Goal: Task Accomplishment & Management: Complete application form

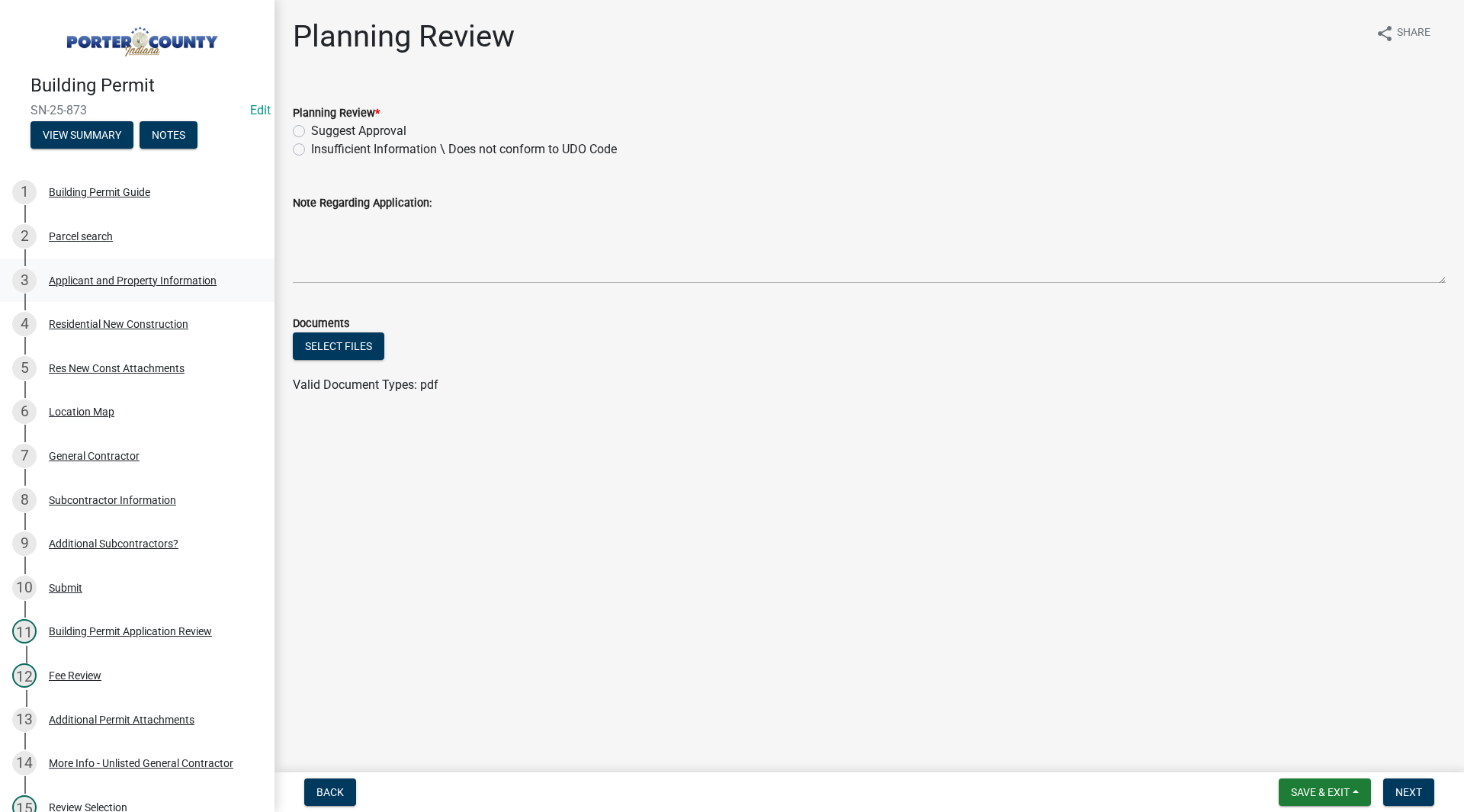
scroll to position [377, 0]
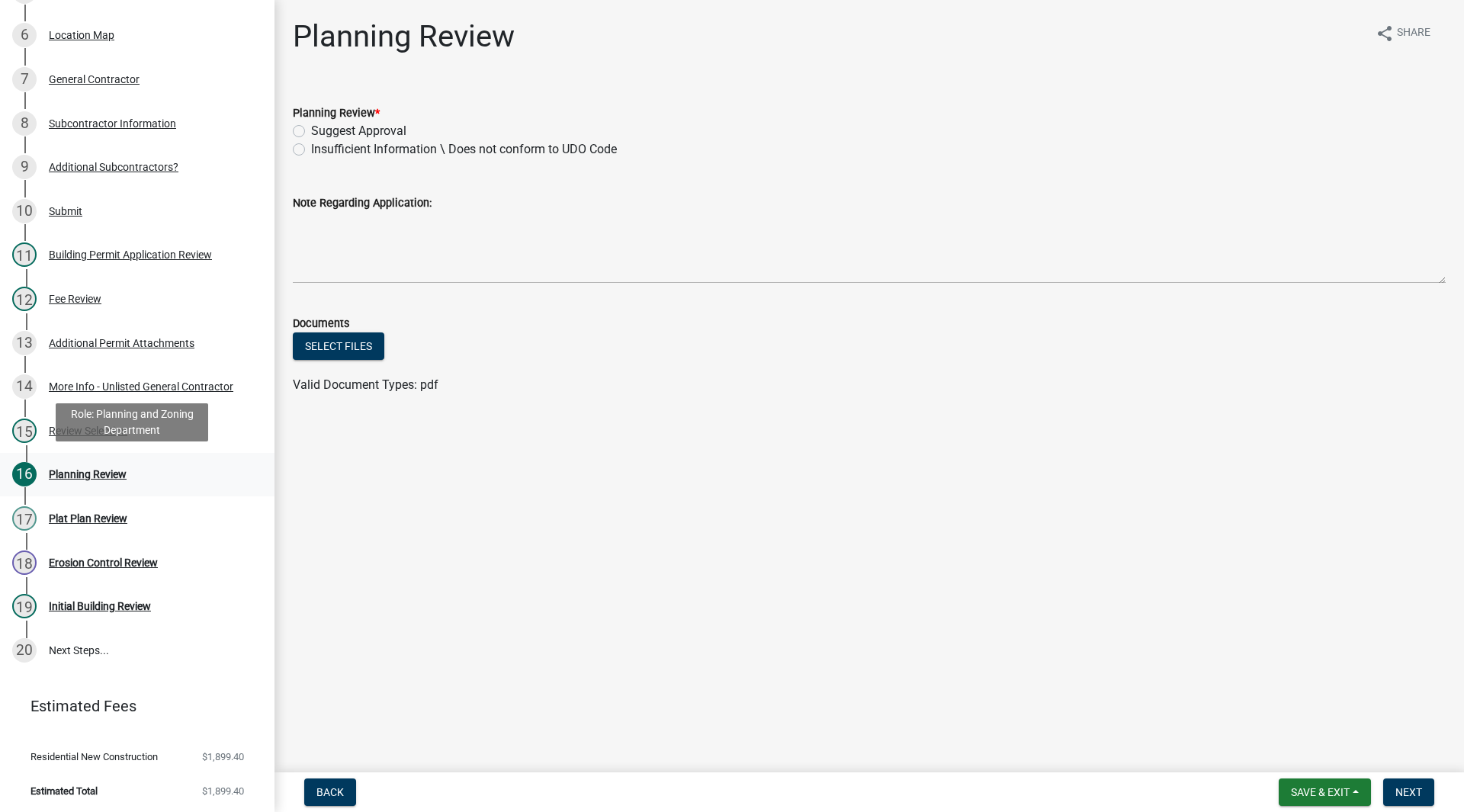
click at [80, 469] on div "Planning Review" at bounding box center [87, 475] width 78 height 10
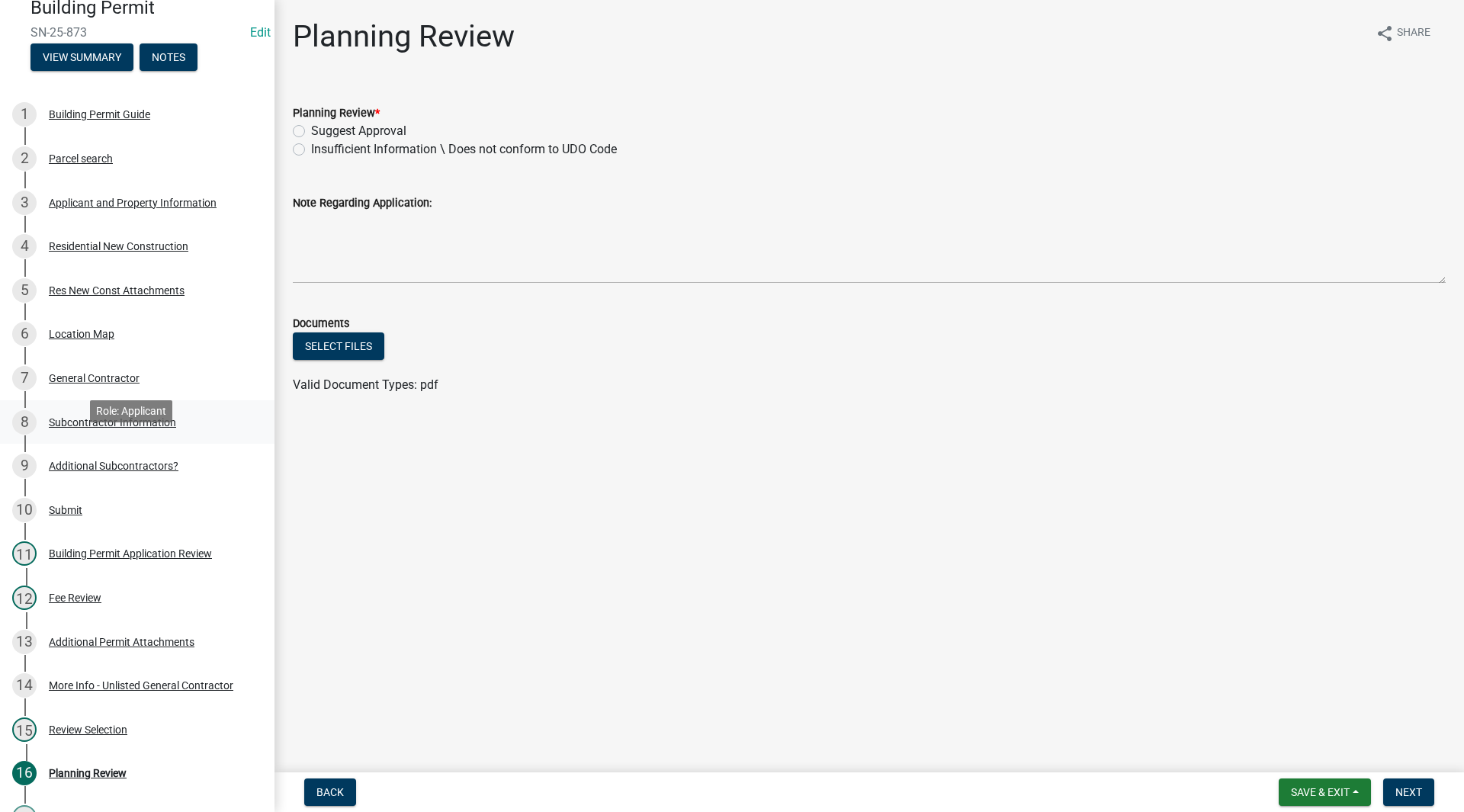
scroll to position [0, 0]
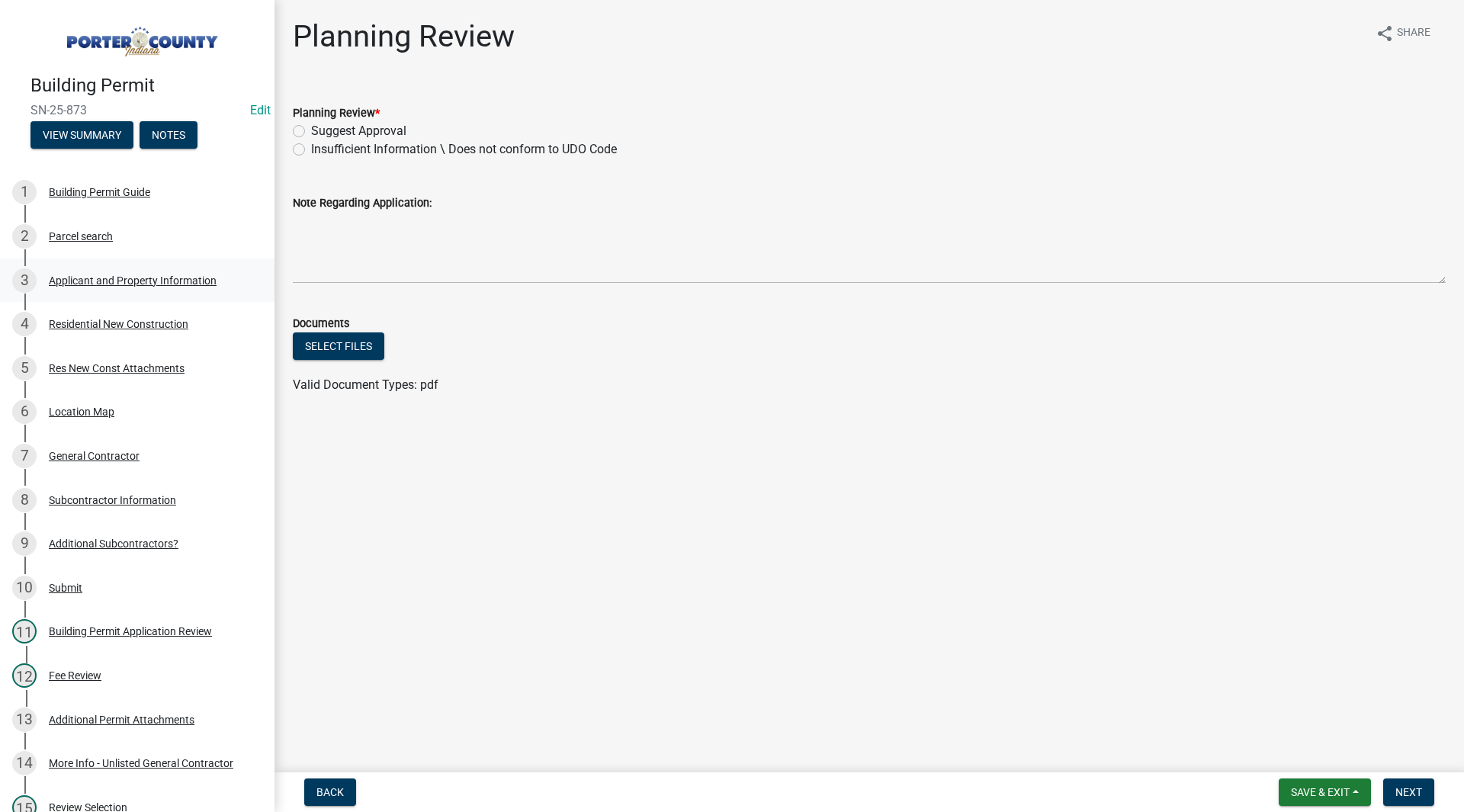
click at [102, 269] on div "3 Applicant and Property Information" at bounding box center [131, 281] width 238 height 24
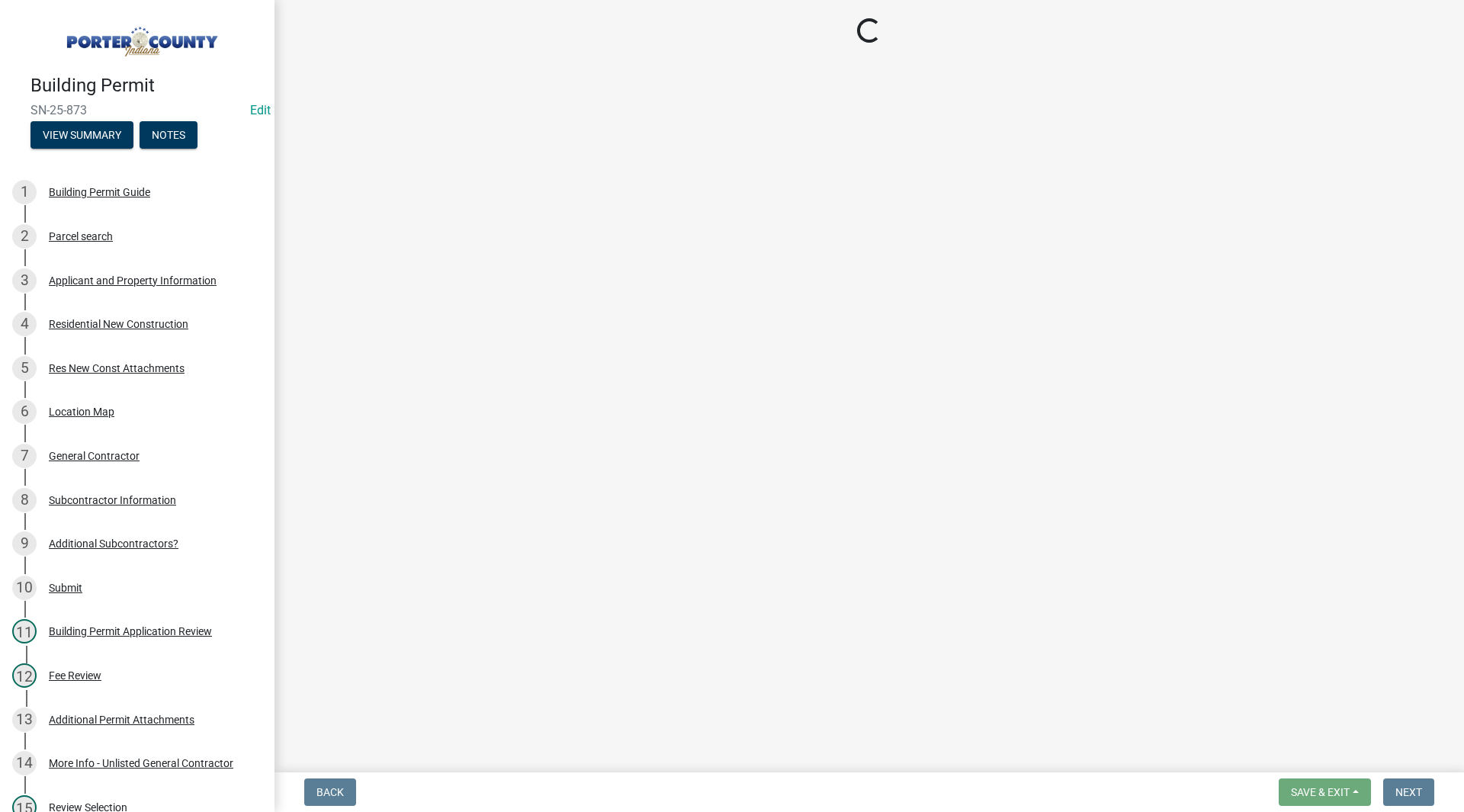
select select "eebc071e-620a-4db8-83e9-cb6b194c67e9"
select select "b8bc053f-a9a0-4dc2-a64f-46e6135ac4a1"
select select "50b13dbd-a6c5-4f62-a7fa-af9af9d24f53"
select select "e2d1b1d7-ccc9-456b-9e96-e16306515997"
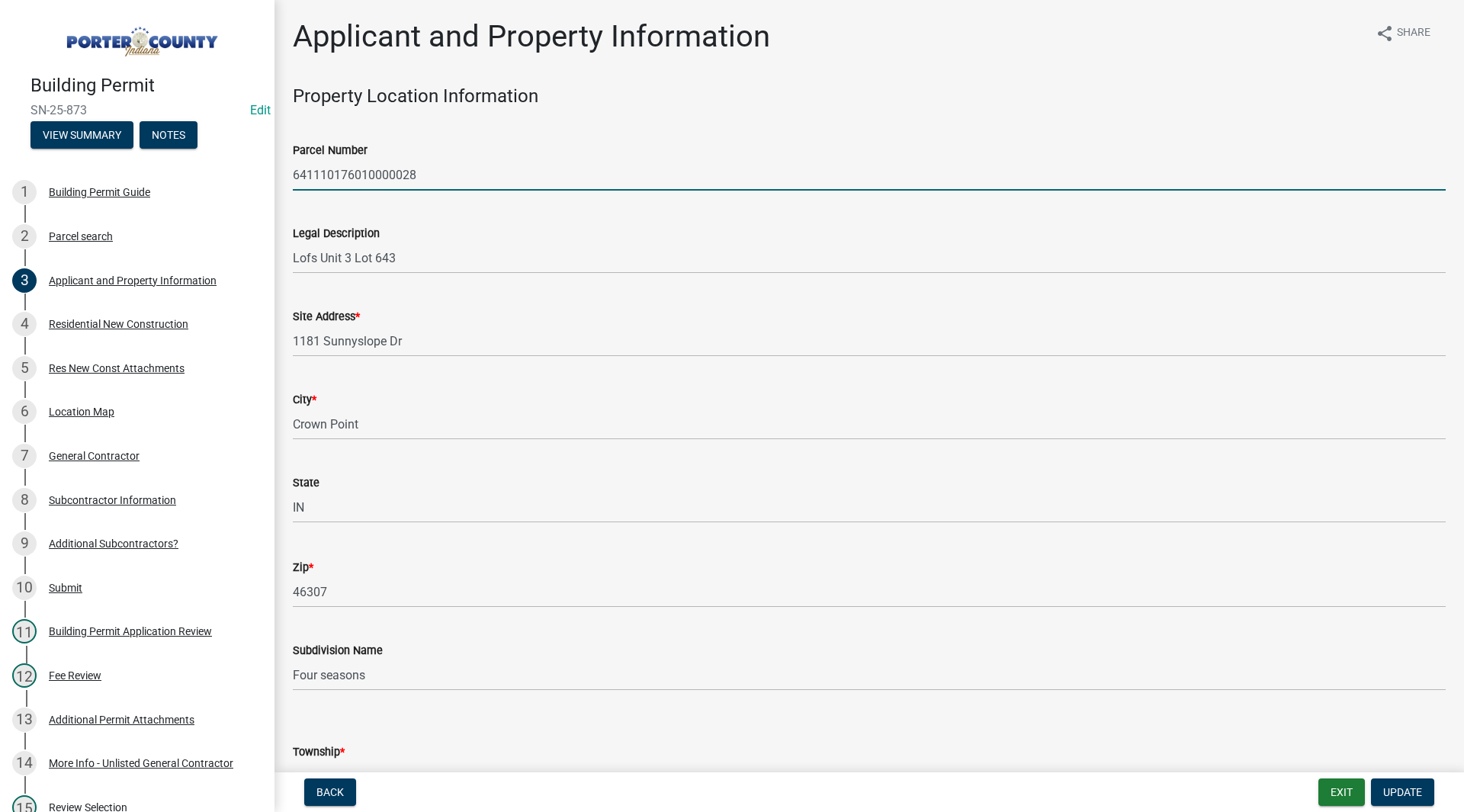
drag, startPoint x: 429, startPoint y: 178, endPoint x: 296, endPoint y: 163, distance: 133.8
click at [296, 163] on input "641110176010000028" at bounding box center [869, 175] width 1153 height 31
click at [296, 170] on div "Parcel Number 641110176010000028" at bounding box center [869, 155] width 1176 height 71
drag, startPoint x: 293, startPoint y: 175, endPoint x: 482, endPoint y: 180, distance: 189.1
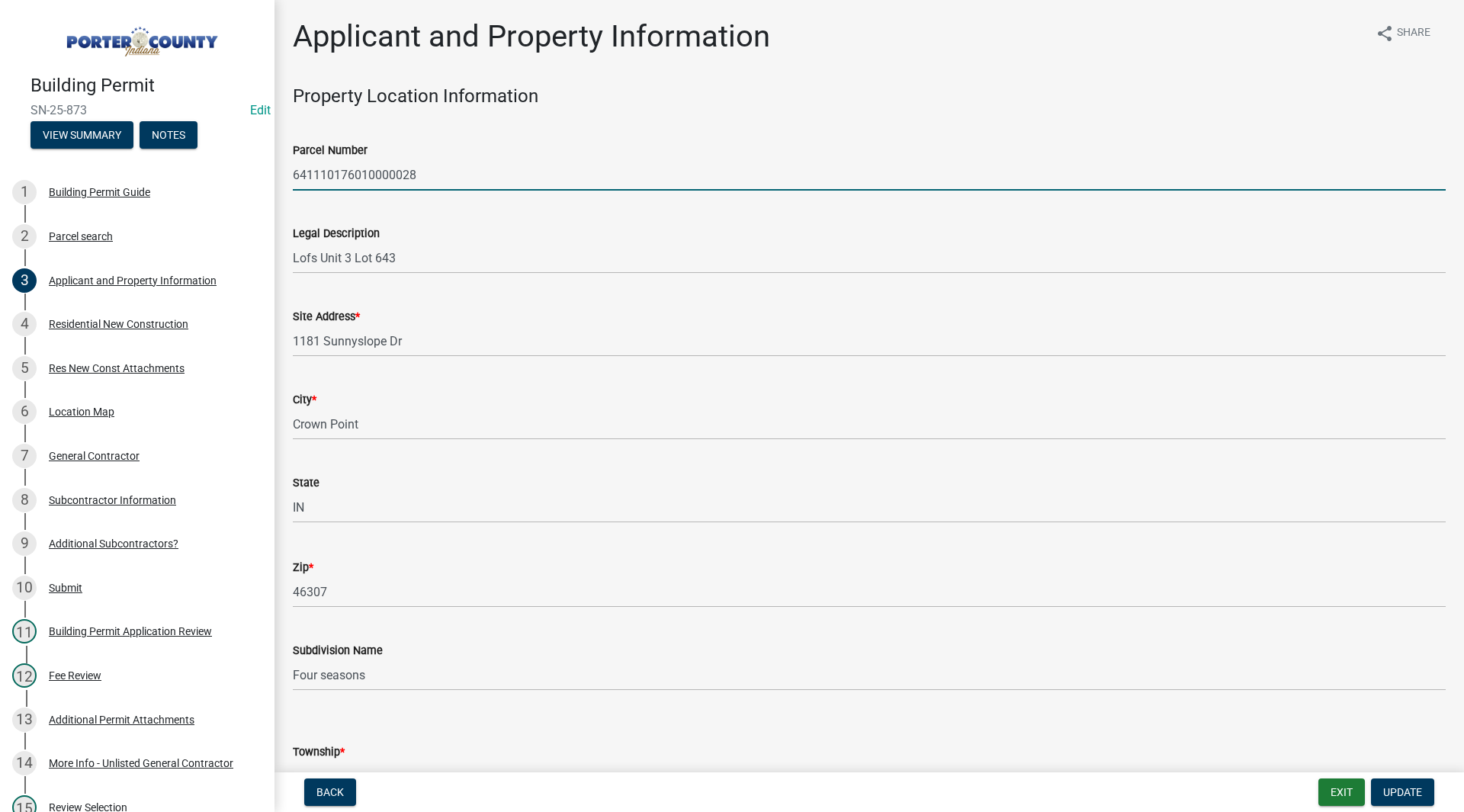
click at [482, 180] on input "641110176010000028" at bounding box center [869, 175] width 1153 height 31
click at [415, 213] on div "Legal Description Lofs Unit 3 Lot 643" at bounding box center [869, 238] width 1153 height 71
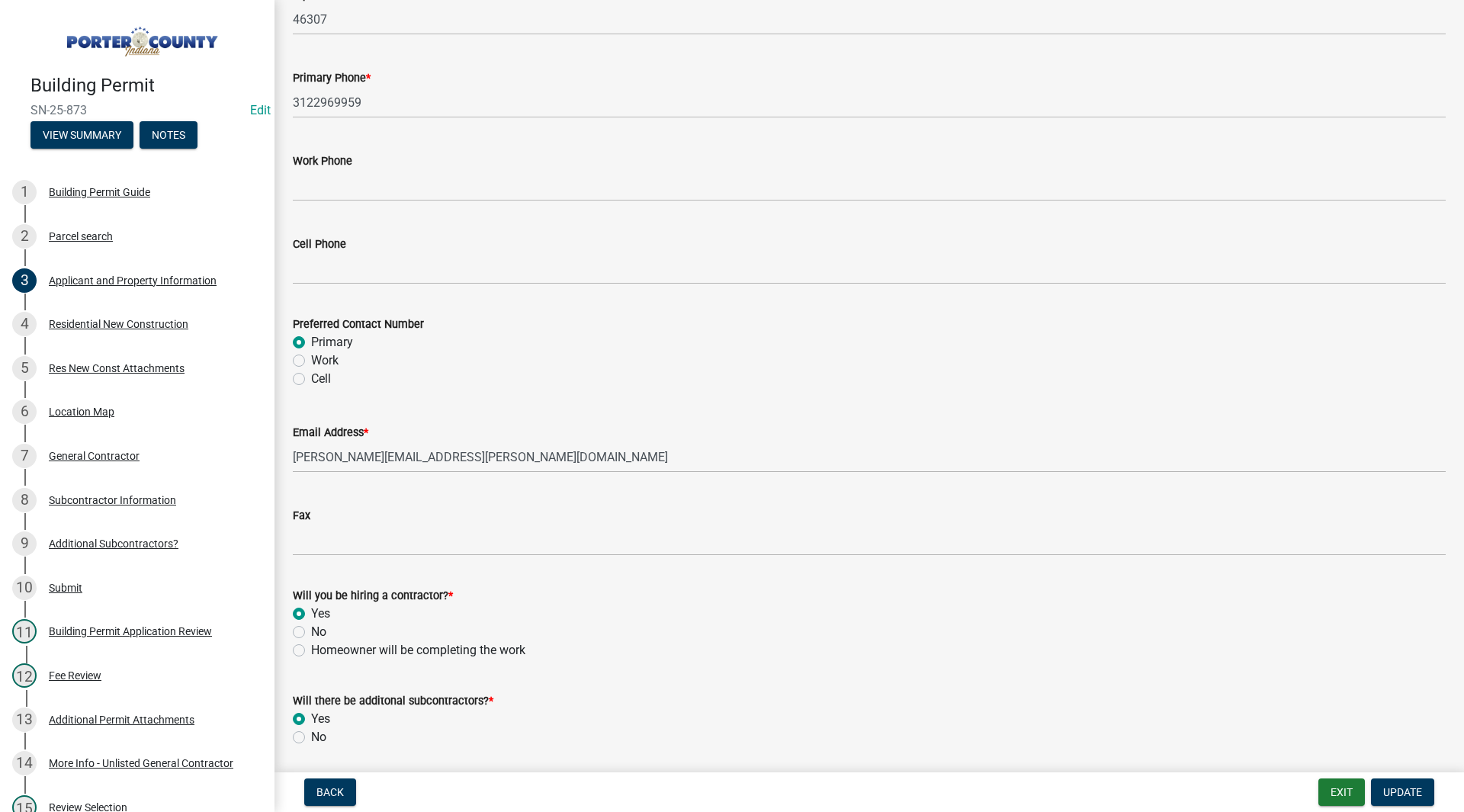
scroll to position [2041, 0]
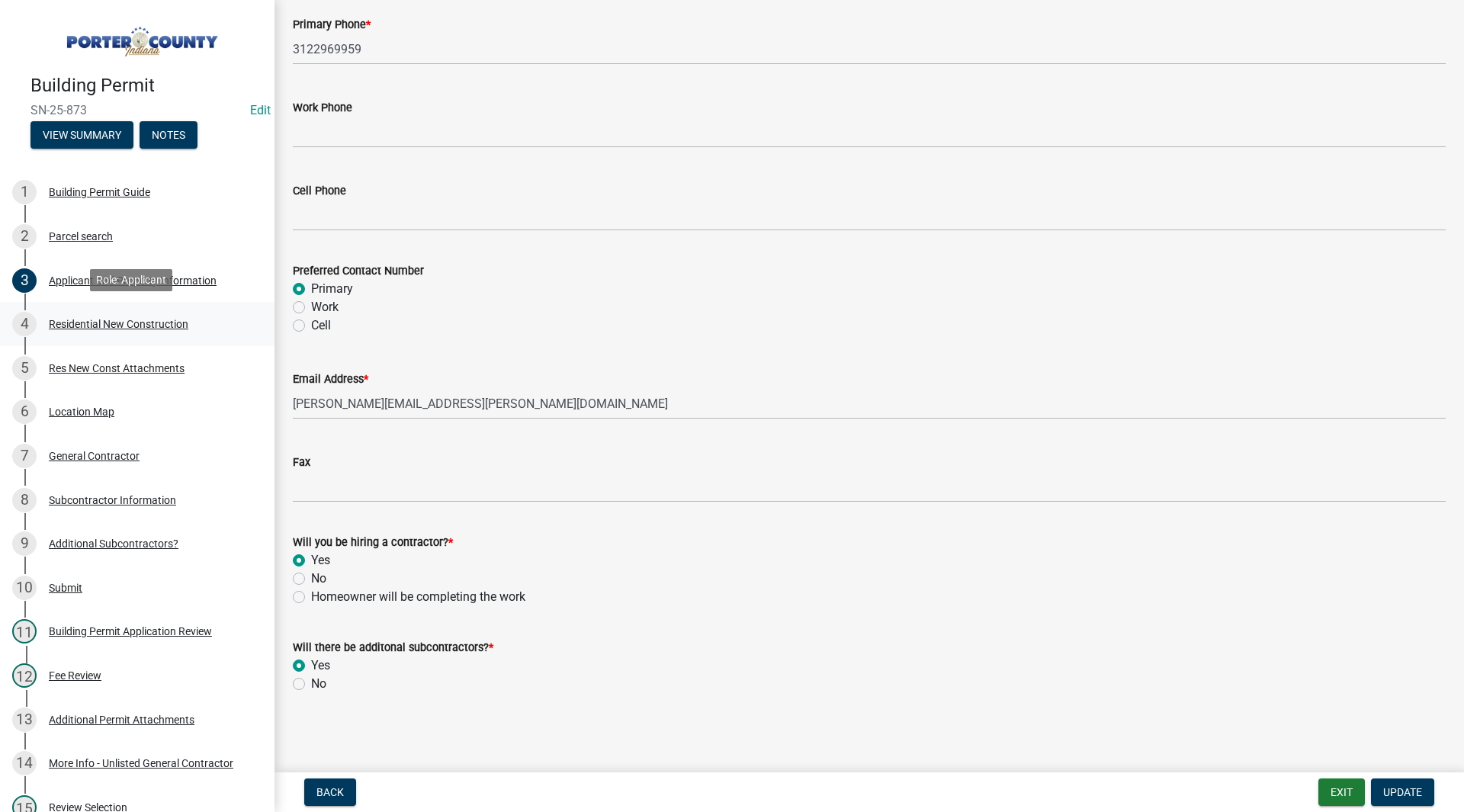
click at [164, 314] on div "4 Residential New Construction" at bounding box center [131, 324] width 238 height 24
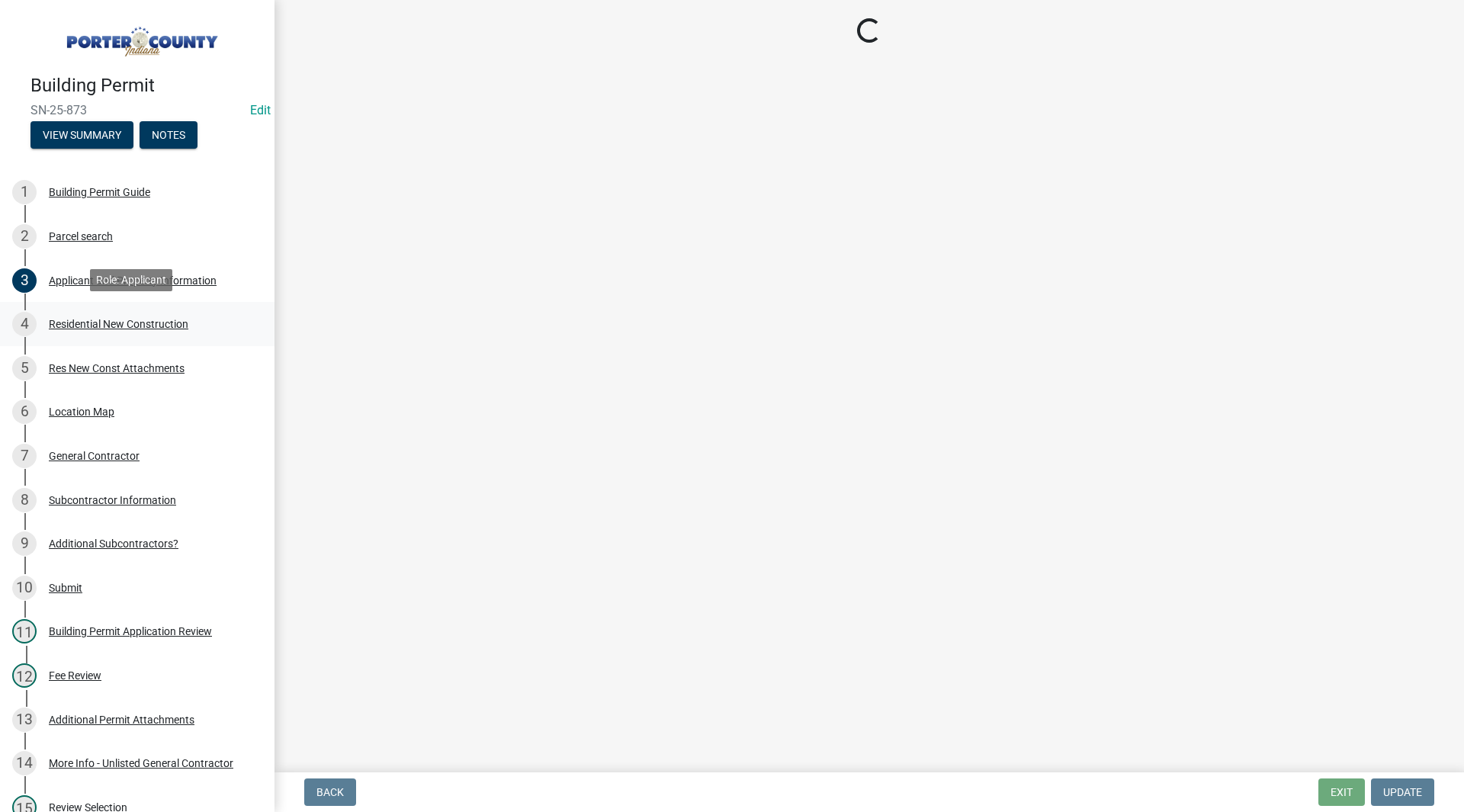
scroll to position [0, 0]
select select "9e518564-4428-4eb4-941b-0b1ac8082854"
select select "ac5c74af-6cd7-44c6-8b3b-d3d049808b18"
select select "b5a5c90e-8d72-4ffd-8079-af89c218e1ea"
select select "da227d29-566a-49e4-bd4b-3ce542f228e7"
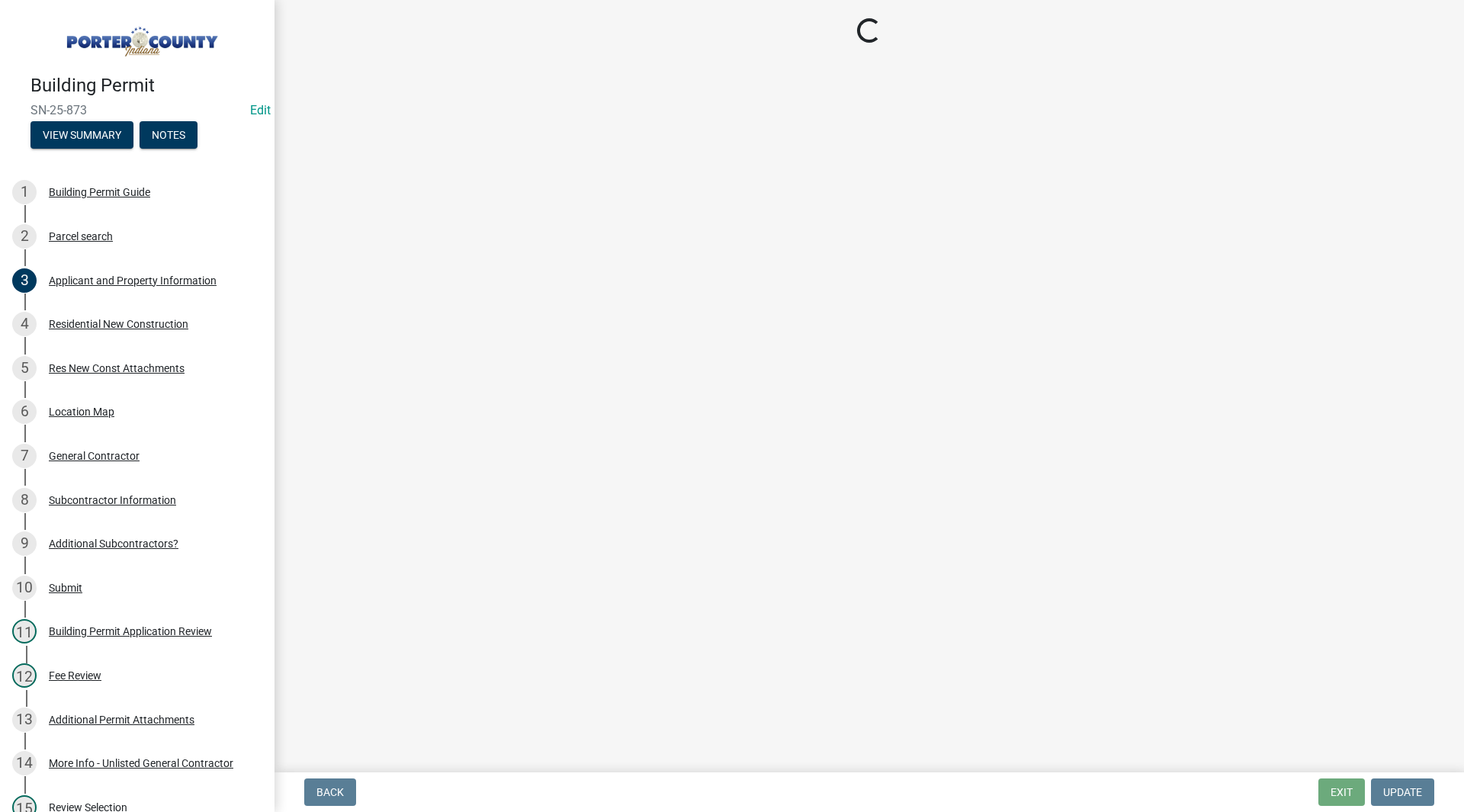
select select "7ba8615f-7d0b-4559-8263-a59f3bb0b80e"
select select "a7554658-1ff0-4ba4-86bb-30b1109b1a56"
select select "bbae15df-4b7c-4889-a1a2-bdce83955e33"
select select "d3842ca8-a9b0-43e7-b24f-ba0c572b5ff6"
select select "aeb13f5b-f618-4fb0-9457-a1d82e5b0688"
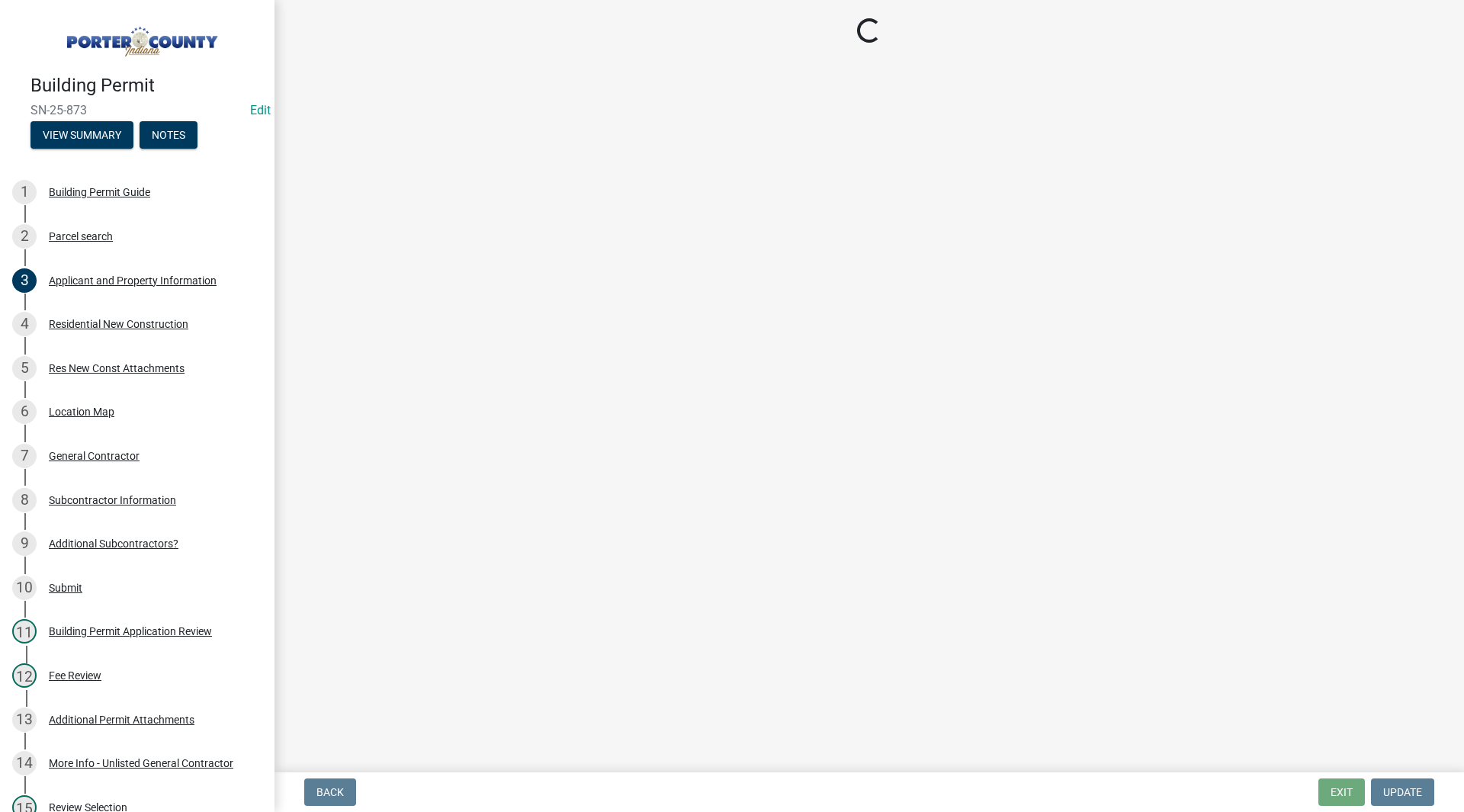
select select "569fc36c-3166-4026-8764-ea78816a78f1"
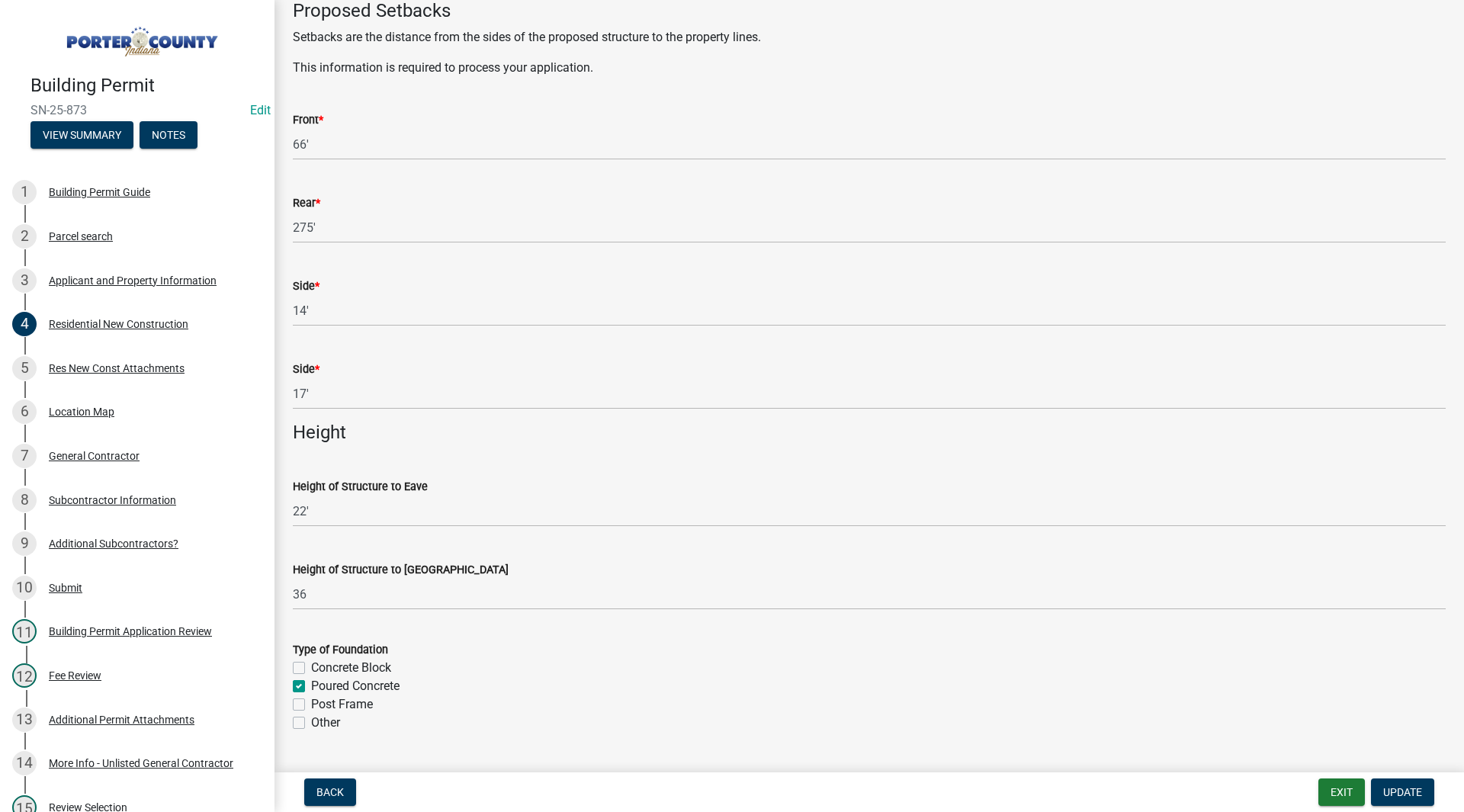
scroll to position [1830, 0]
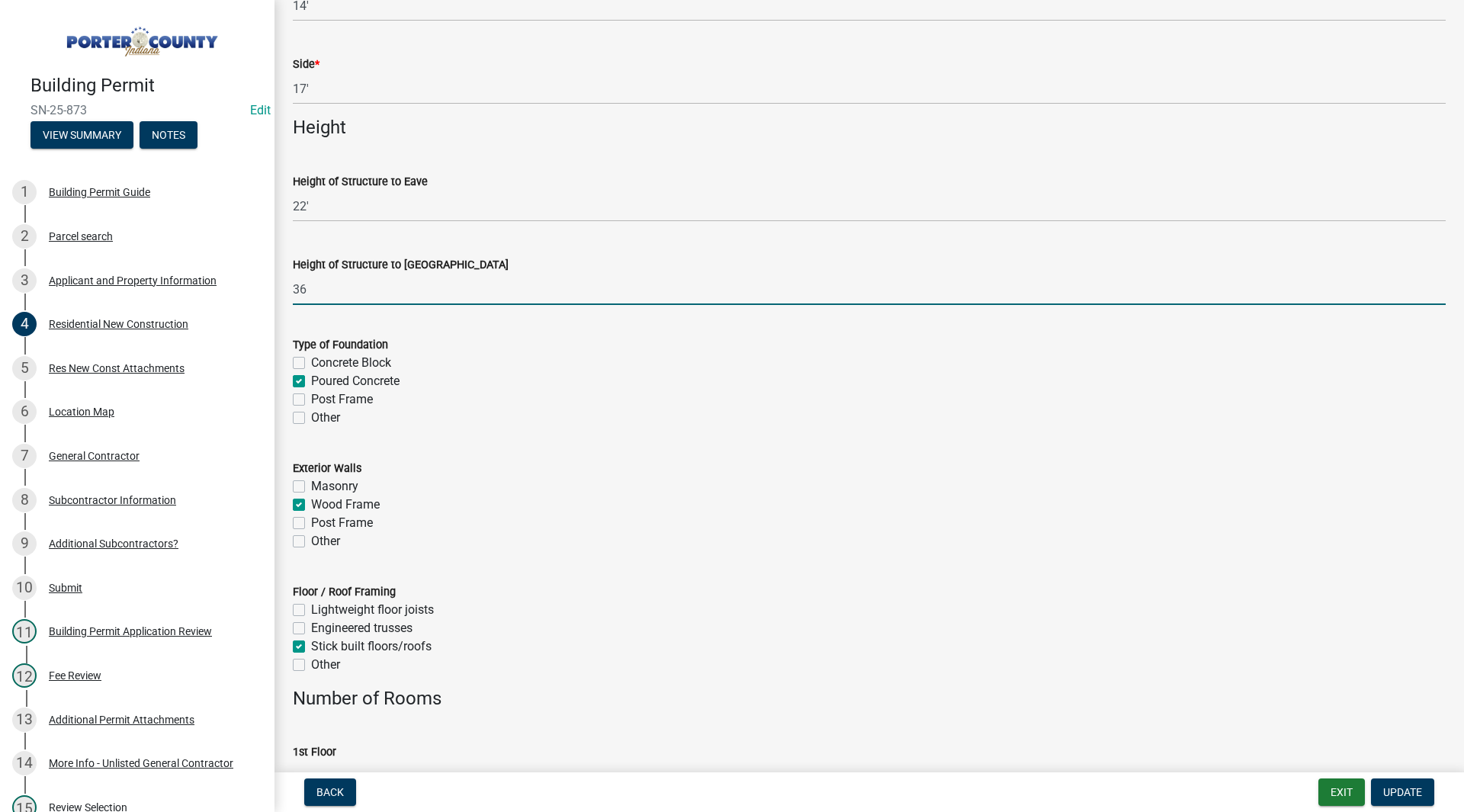
click at [373, 292] on input "36" at bounding box center [869, 289] width 1153 height 31
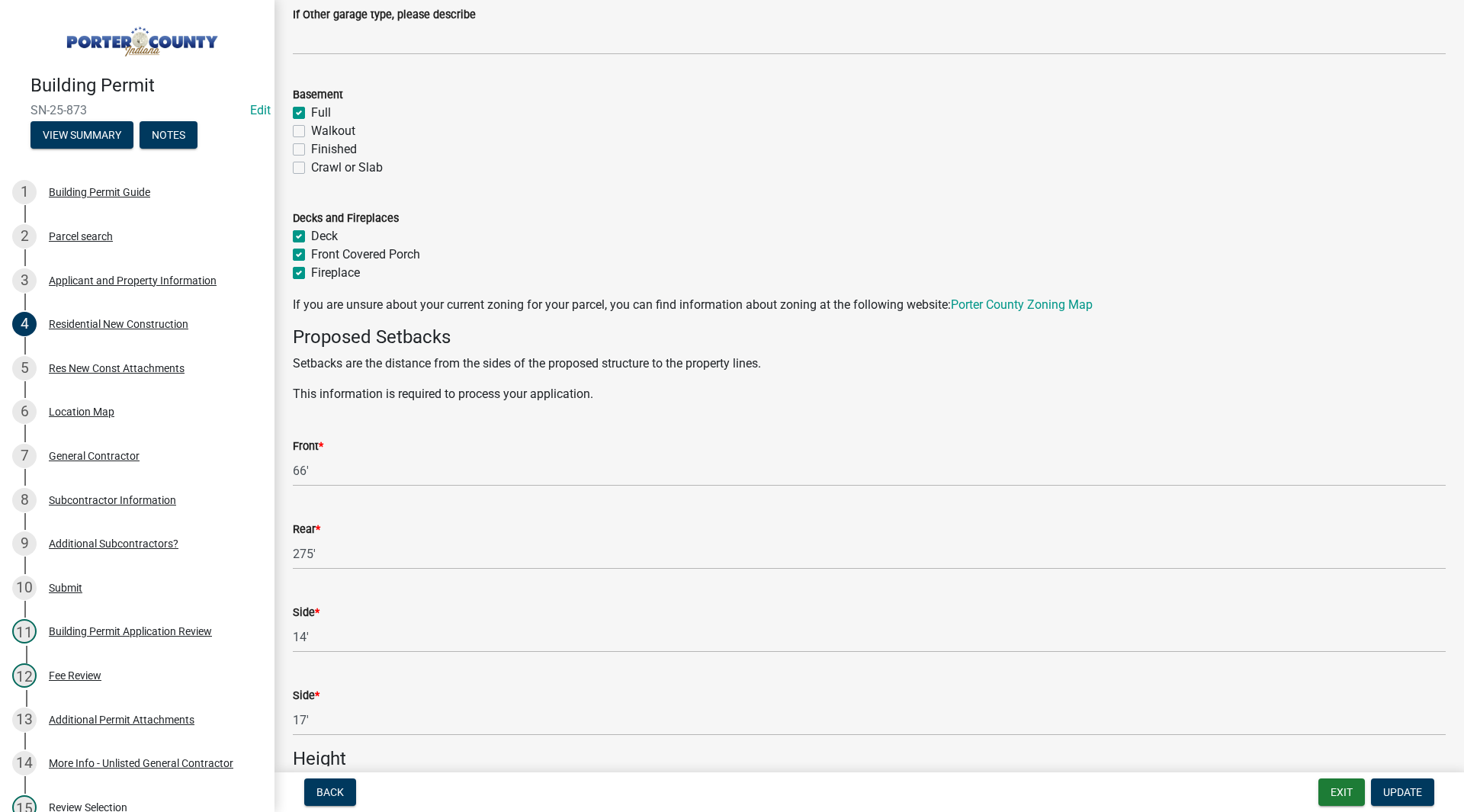
scroll to position [893, 0]
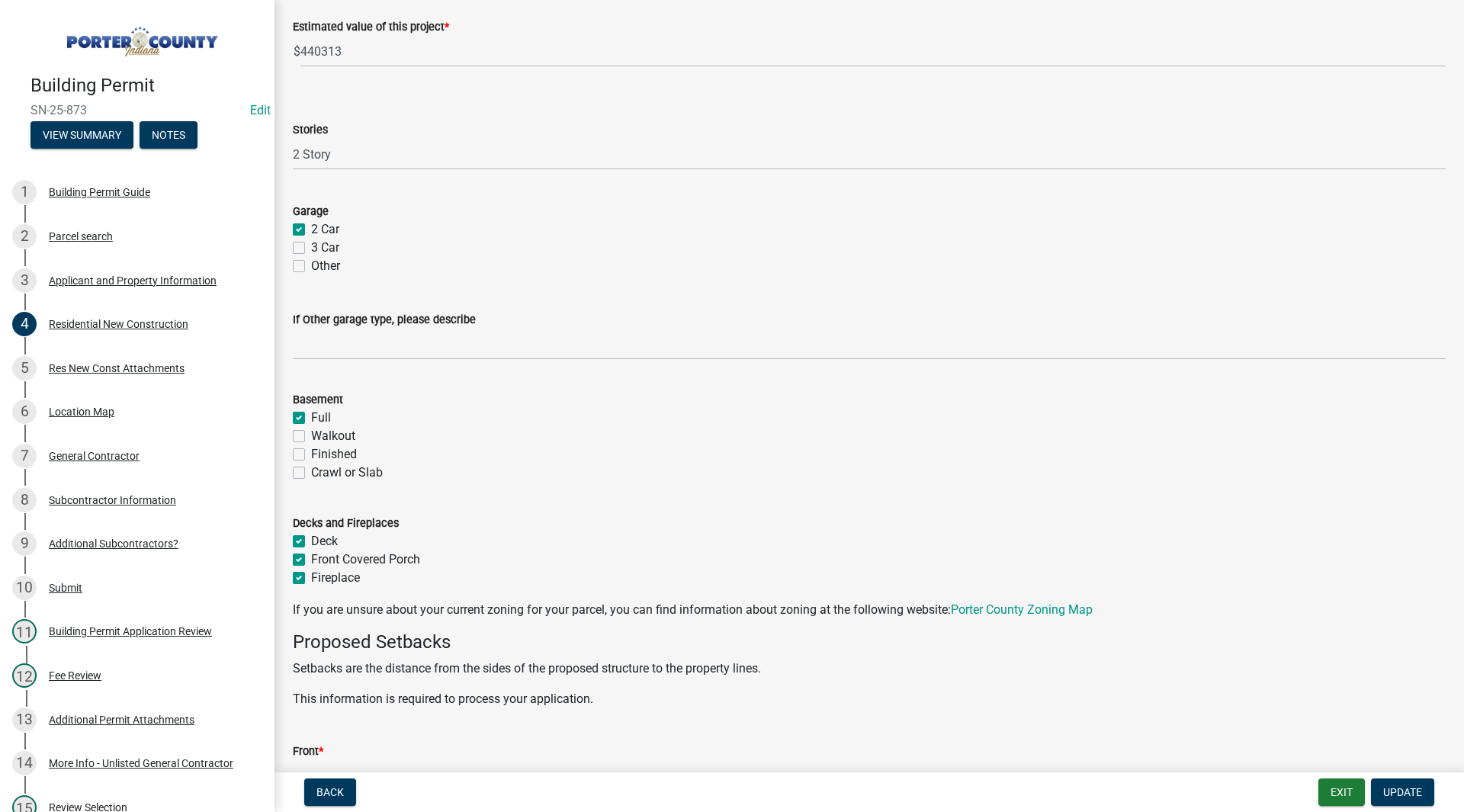
click at [135, 376] on div "5 Res New Const Attachments" at bounding box center [131, 368] width 238 height 24
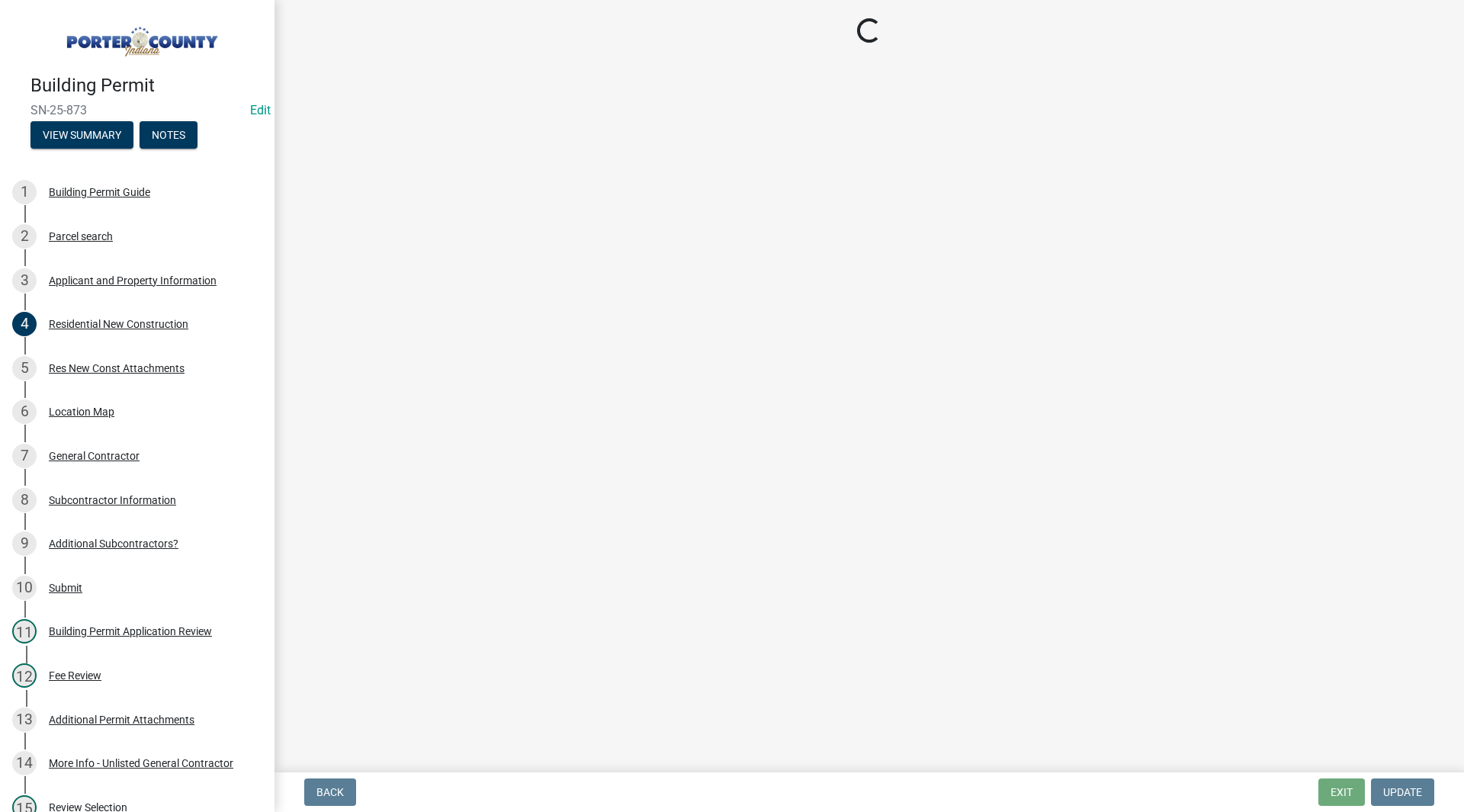
scroll to position [0, 0]
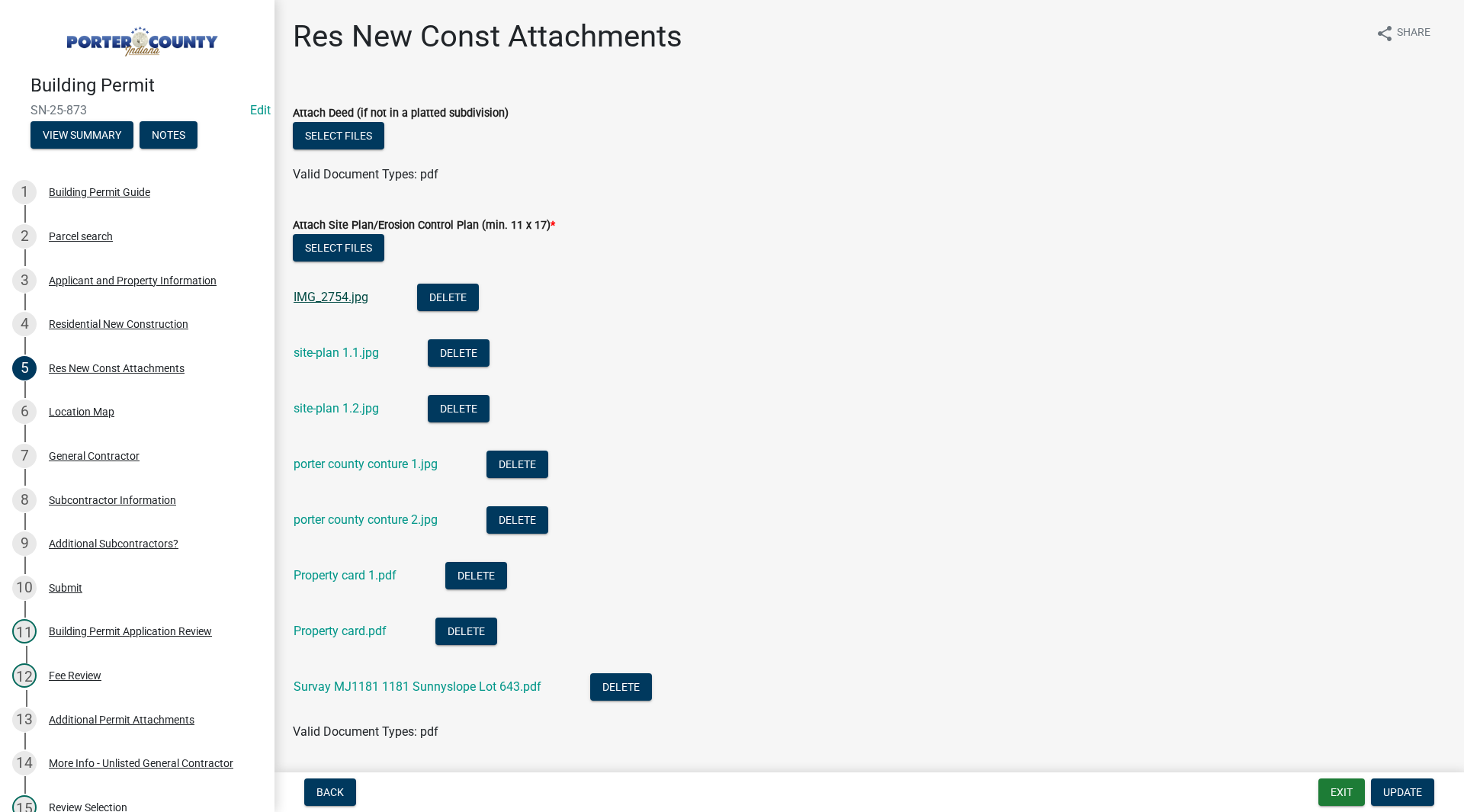
click at [350, 295] on link "IMG_2754.jpg" at bounding box center [330, 297] width 74 height 15
click at [357, 356] on link "site-plan 1.1.jpg" at bounding box center [337, 352] width 86 height 15
click at [337, 410] on link "site-plan 1.2.jpg" at bounding box center [337, 408] width 86 height 15
click at [309, 470] on link "porter county conture 1.jpg" at bounding box center [365, 464] width 144 height 15
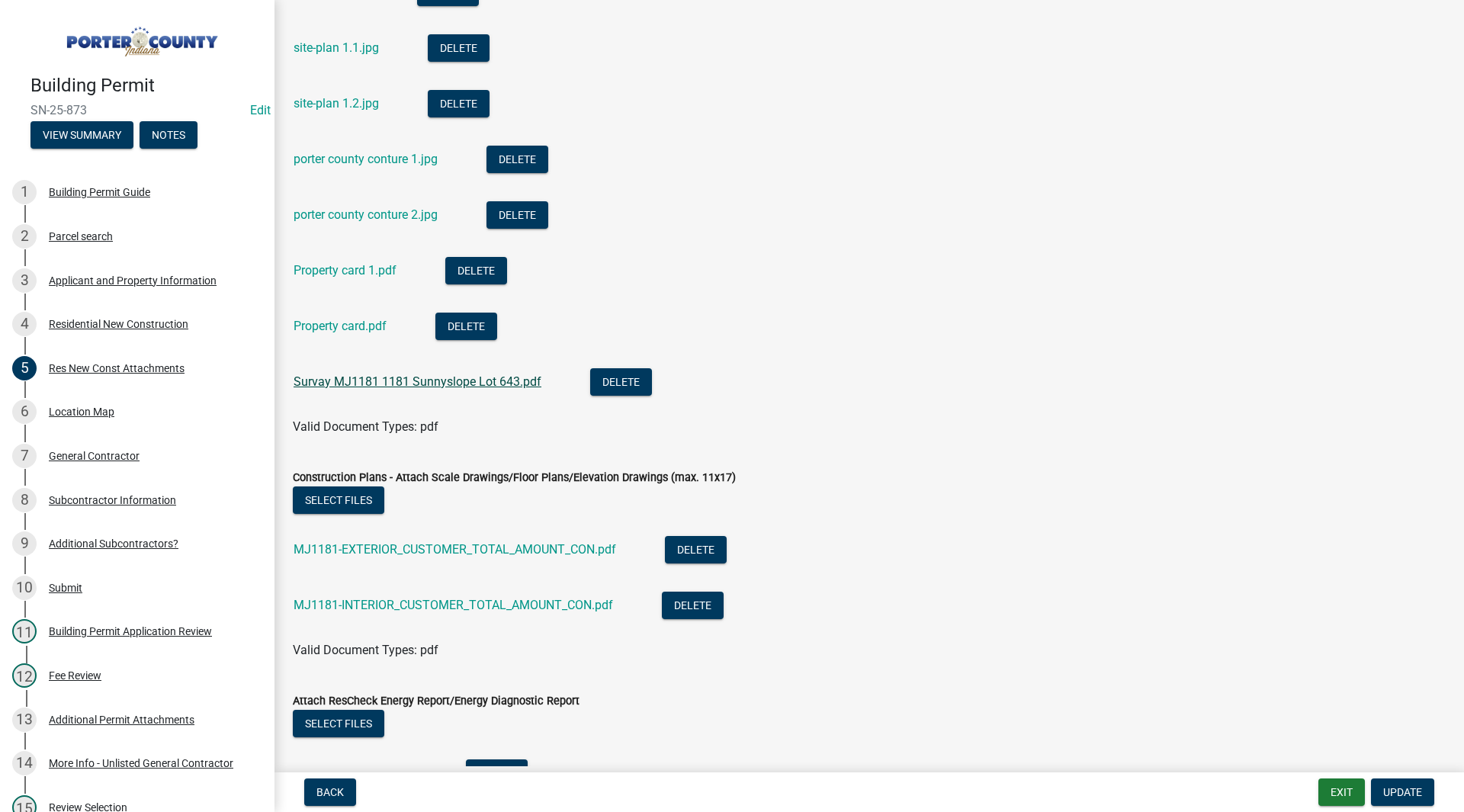
click at [397, 382] on link "Survay MJ1181 1181 Sunnyslope Lot 643.pdf" at bounding box center [418, 381] width 248 height 15
click at [379, 541] on div "MJ1181-EXTERIOR_CUSTOMER_TOTAL_AMOUNT_CON.pdf" at bounding box center [467, 552] width 347 height 31
click at [379, 548] on link "MJ1181-EXTERIOR_CUSTOMER_TOTAL_AMOUNT_CON.pdf" at bounding box center [454, 549] width 323 height 15
click at [371, 602] on link "MJ1181-INTERIOR_CUSTOMER_TOTAL_AMOUNT_CON.pdf" at bounding box center [454, 605] width 320 height 15
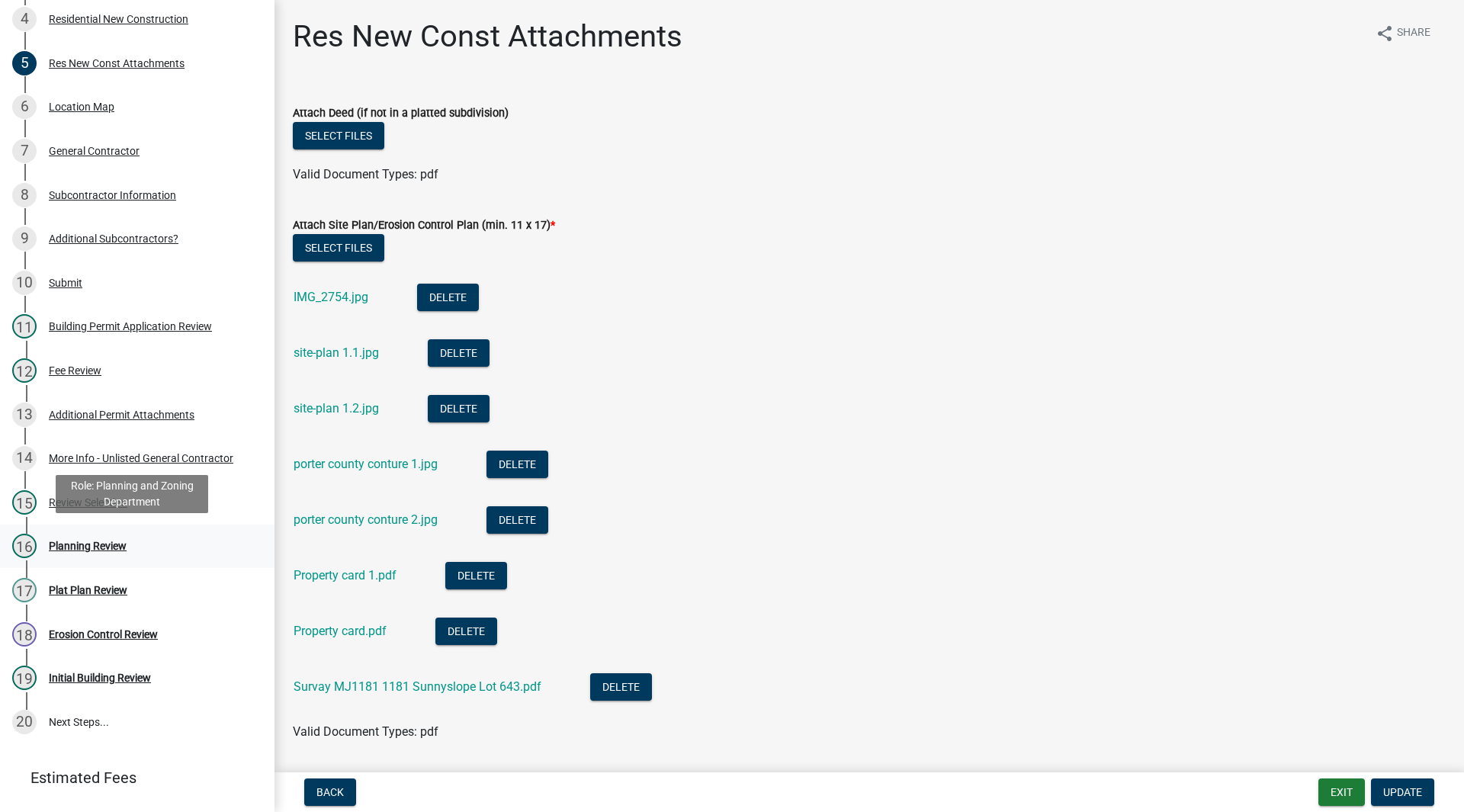
click at [130, 541] on div "16 Planning Review" at bounding box center [131, 546] width 238 height 24
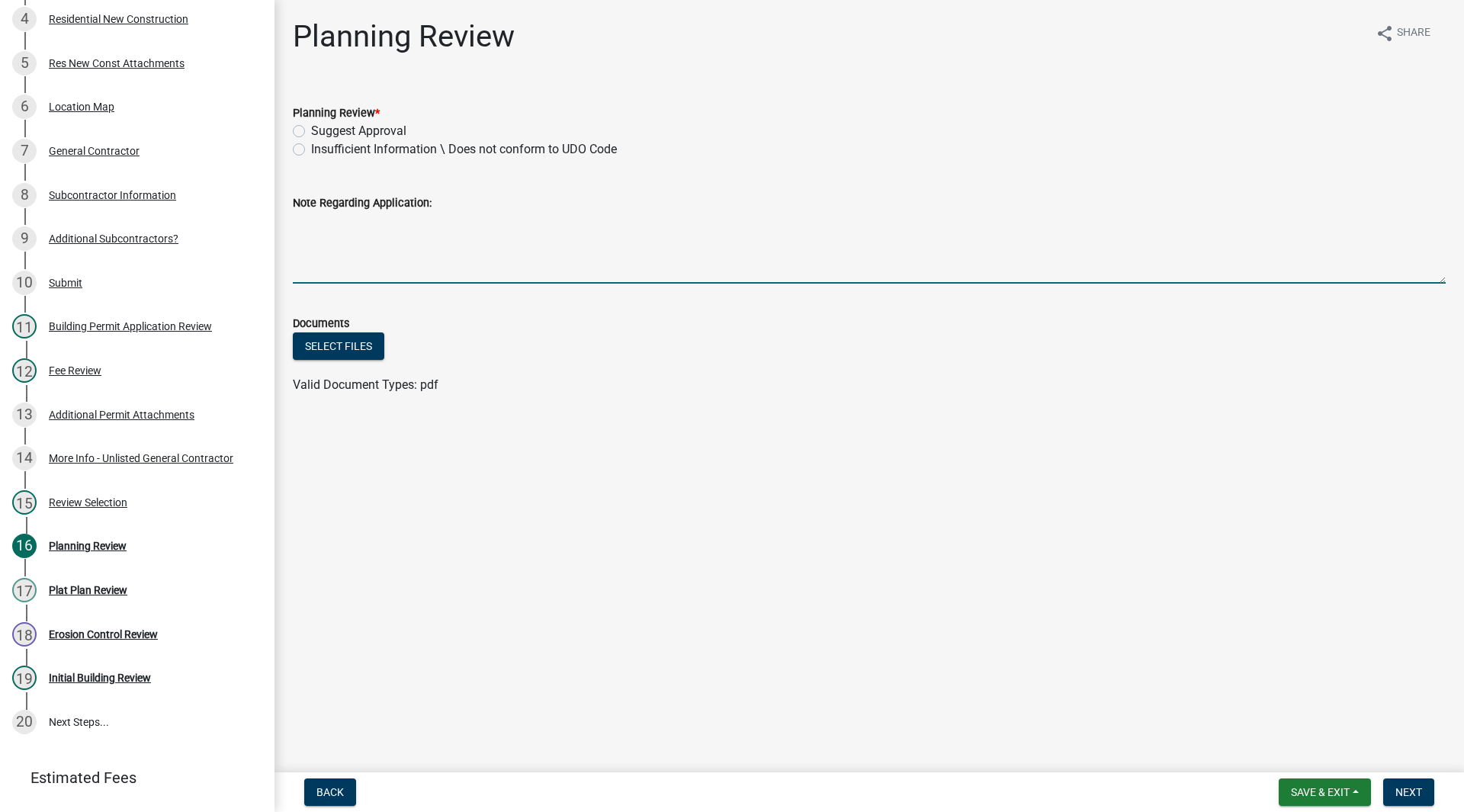
click at [365, 231] on textarea "Note Regarding Application:" at bounding box center [869, 248] width 1153 height 72
type textarea "R"
click at [353, 134] on label "Suggest Approval" at bounding box center [358, 131] width 95 height 18
click at [321, 132] on input "Suggest Approval" at bounding box center [316, 127] width 10 height 10
radio input "true"
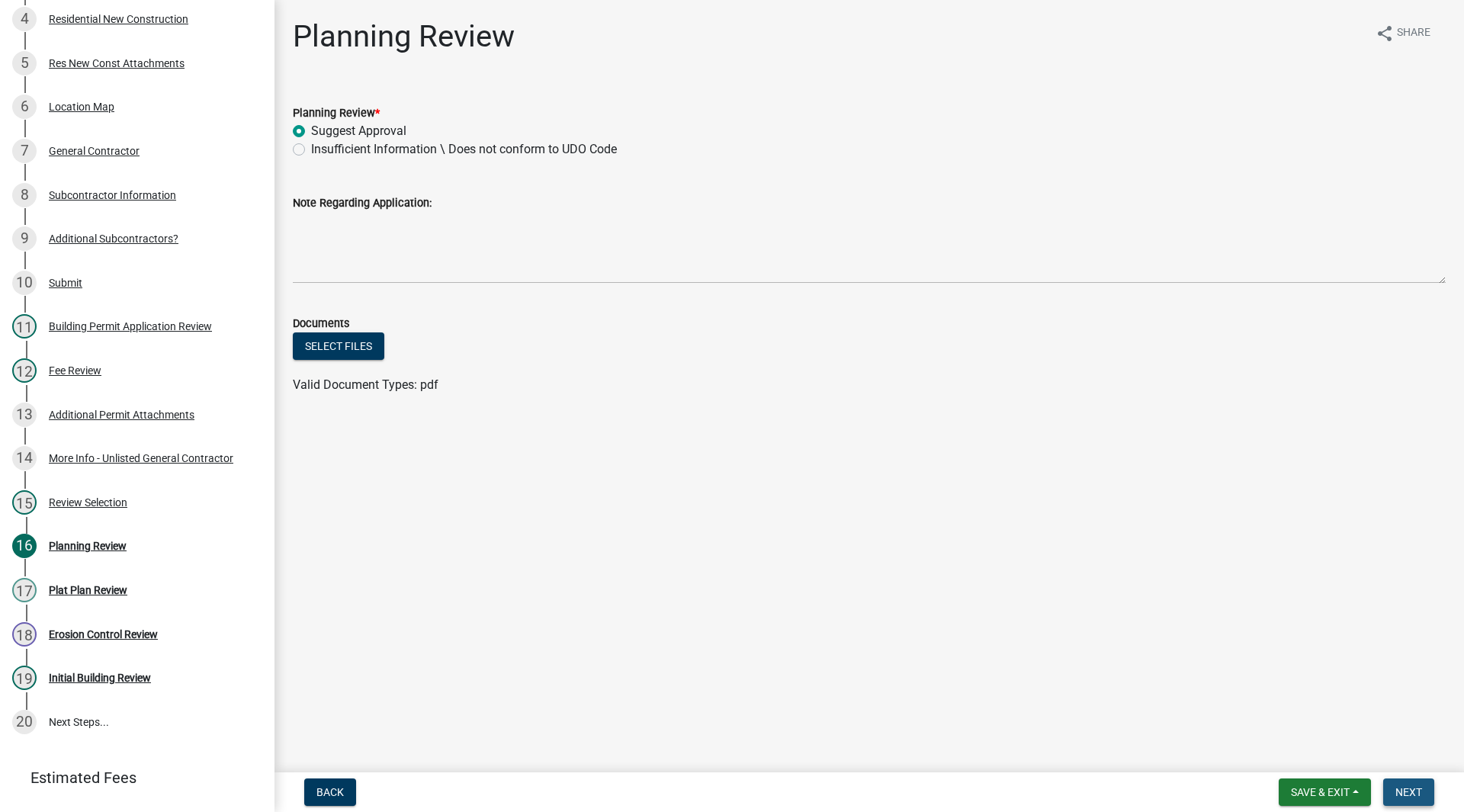
click at [1413, 788] on span "Next" at bounding box center [1408, 792] width 27 height 12
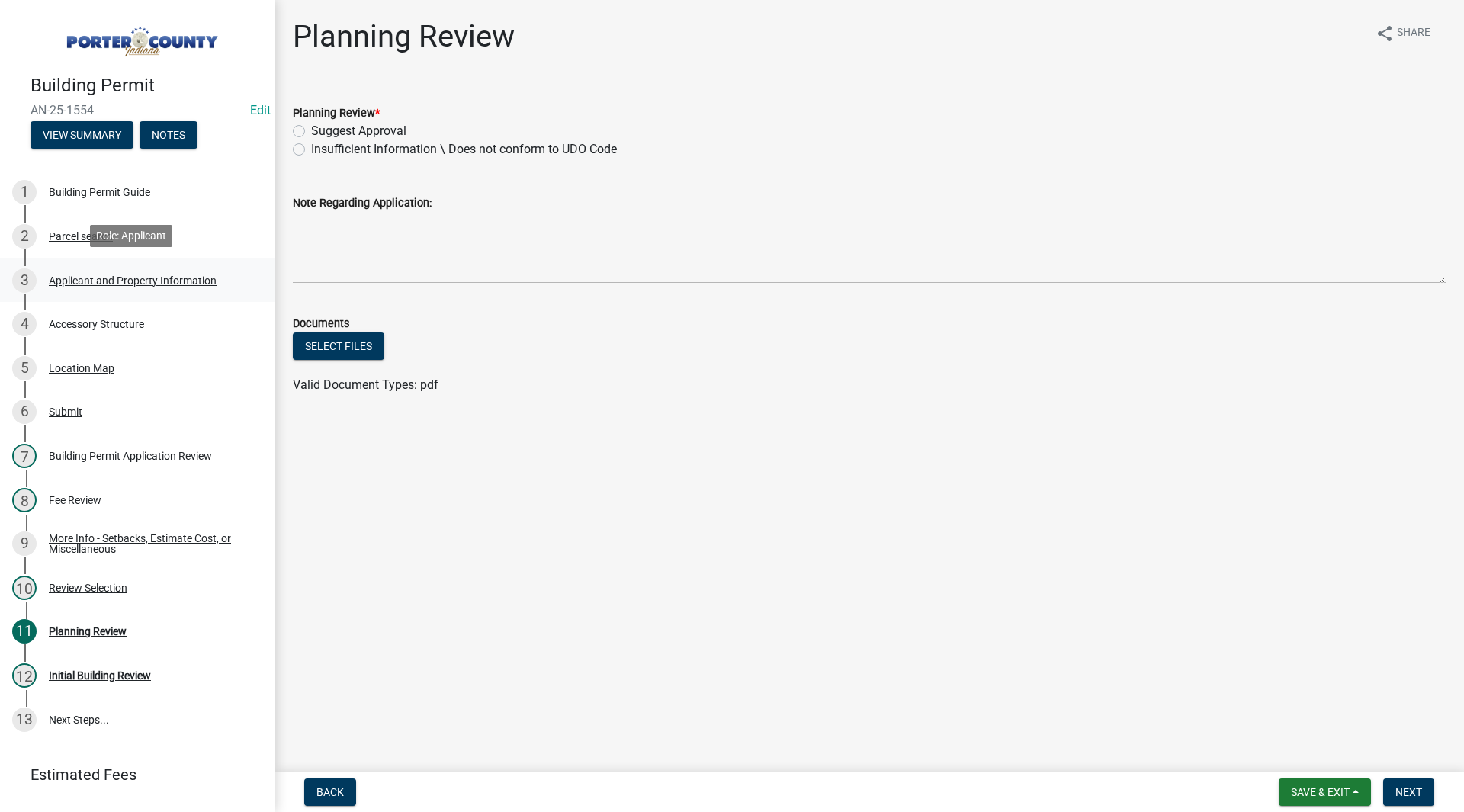
click at [70, 277] on div "Applicant and Property Information" at bounding box center [133, 281] width 168 height 10
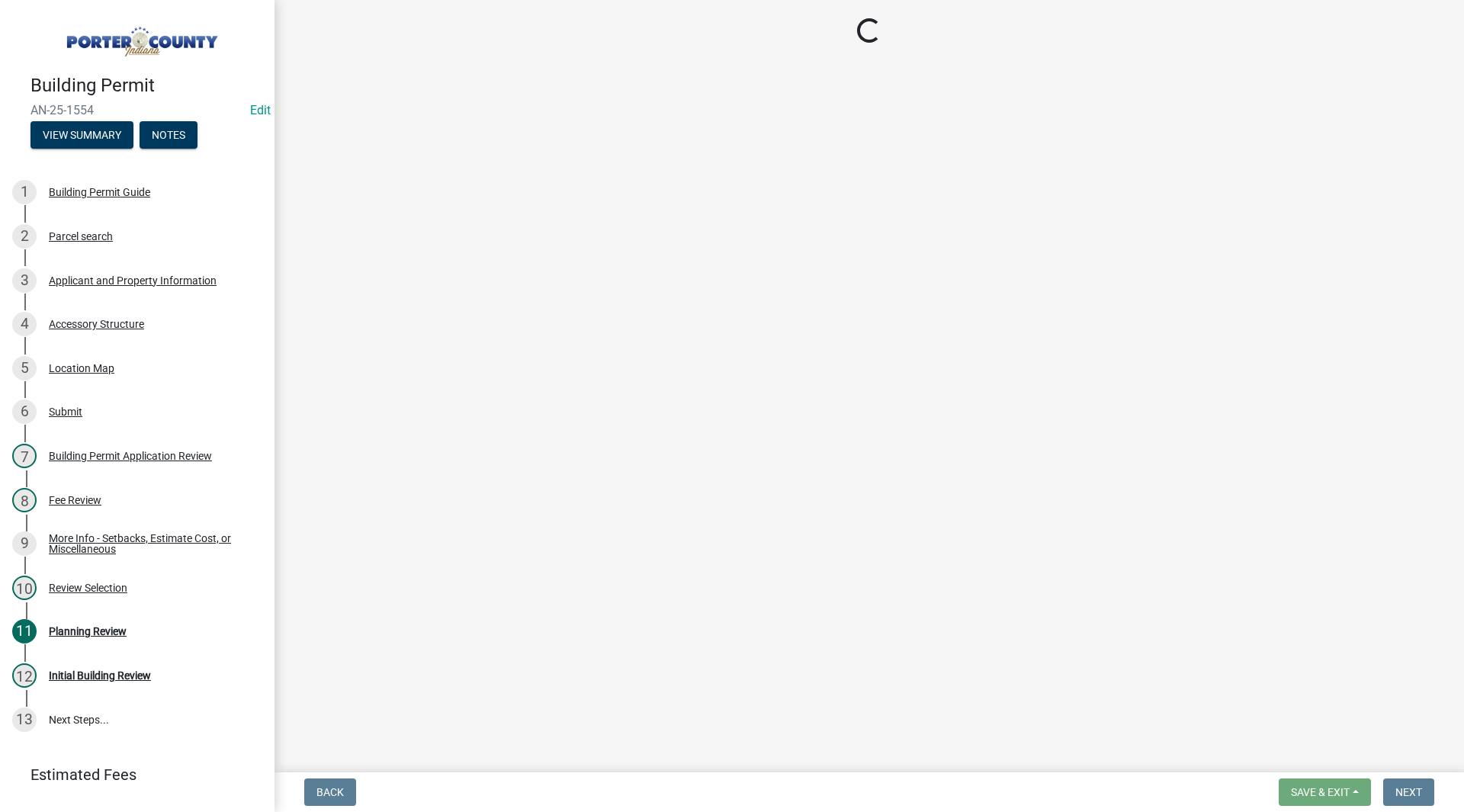
select select "eebc071e-620a-4db8-83e9-cb6b194c67e9"
select select "19353e9d-6395-4d02-b087-104cb5947cdc"
select select "c796f995-08fe-487b-a20e-70ab553361d3"
select select "0d764019-f1ff-4f3b-9299-33f0d080acc7"
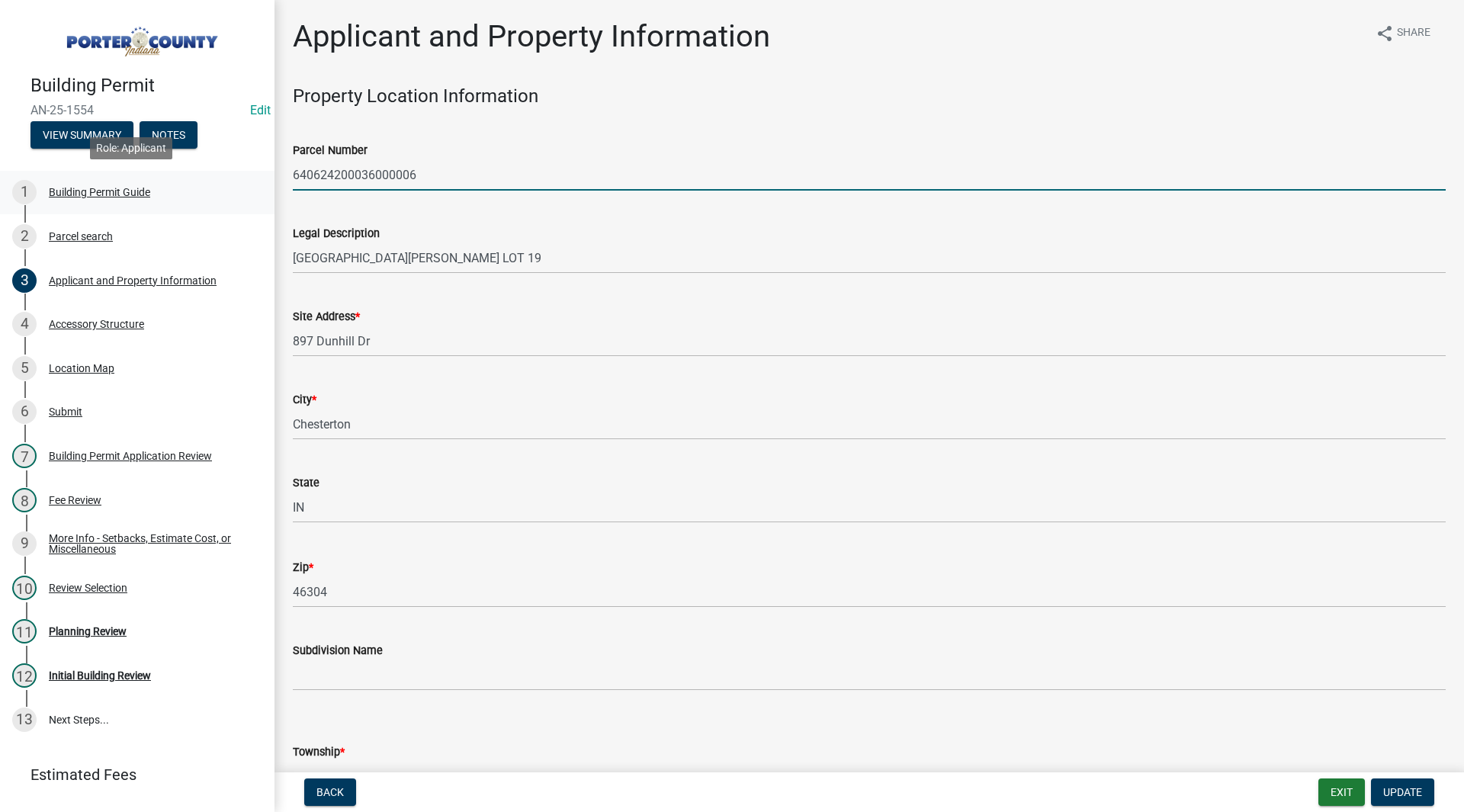
drag, startPoint x: 455, startPoint y: 177, endPoint x: 260, endPoint y: 177, distance: 195.0
click at [260, 177] on div "Building Permit AN-25-1554 Edit View Summary Notes 1 Building Permit Guide 2 Pa…" at bounding box center [732, 406] width 1464 height 812
click at [427, 212] on div "Legal Description ST ANDREWS SUBDIVISION LOT 19" at bounding box center [869, 238] width 1153 height 71
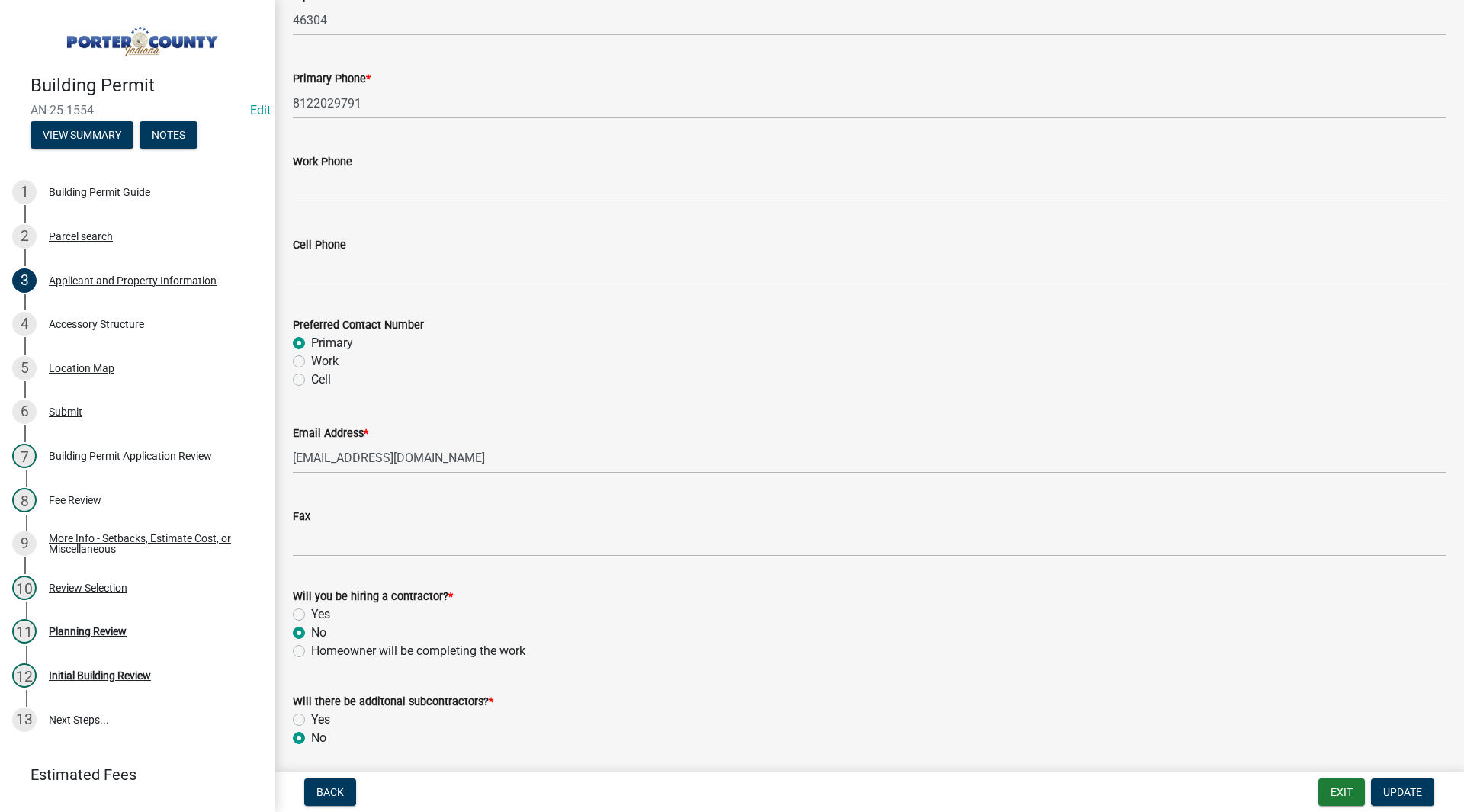
scroll to position [2041, 0]
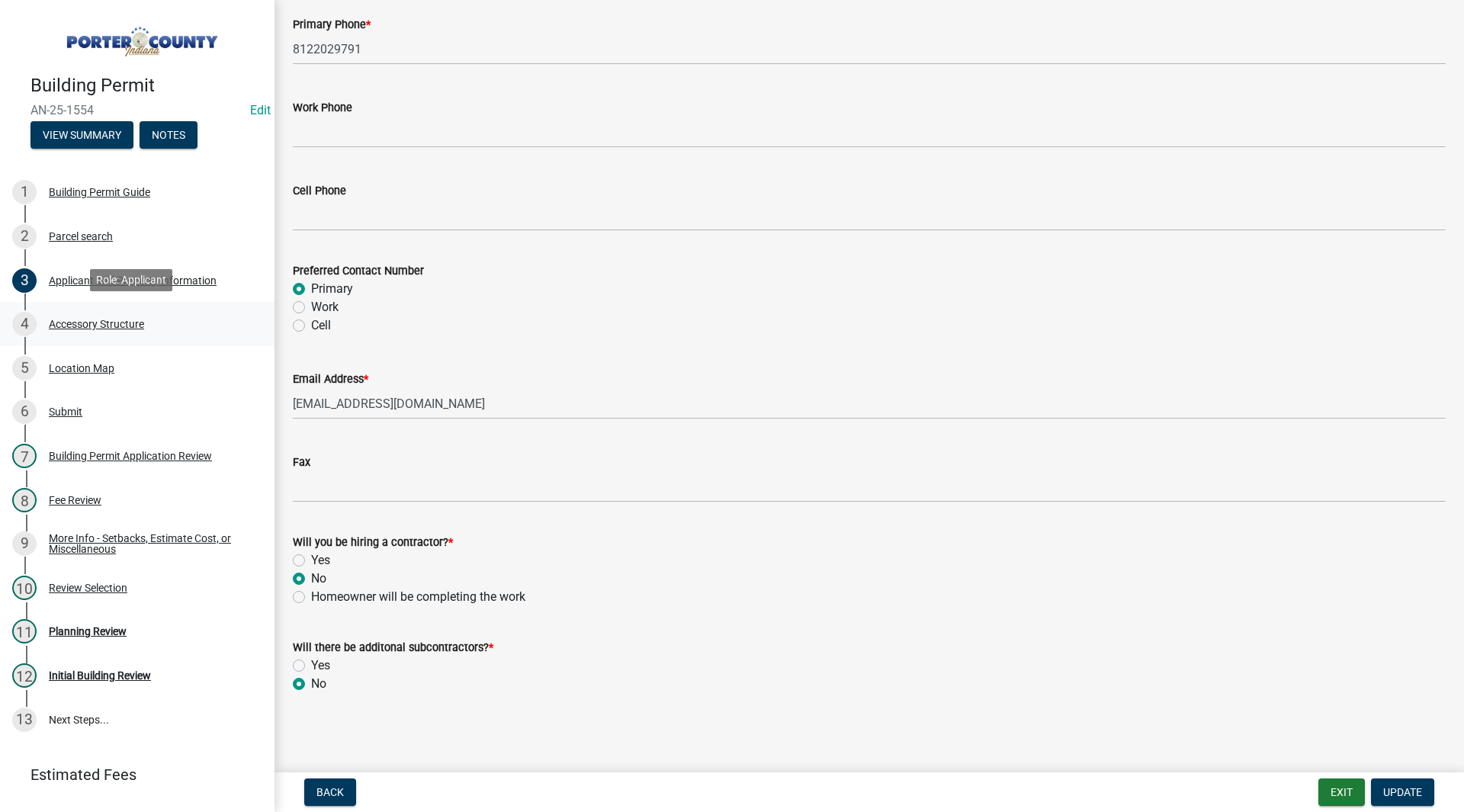
click at [71, 329] on div "4 Accessory Structure" at bounding box center [131, 324] width 238 height 24
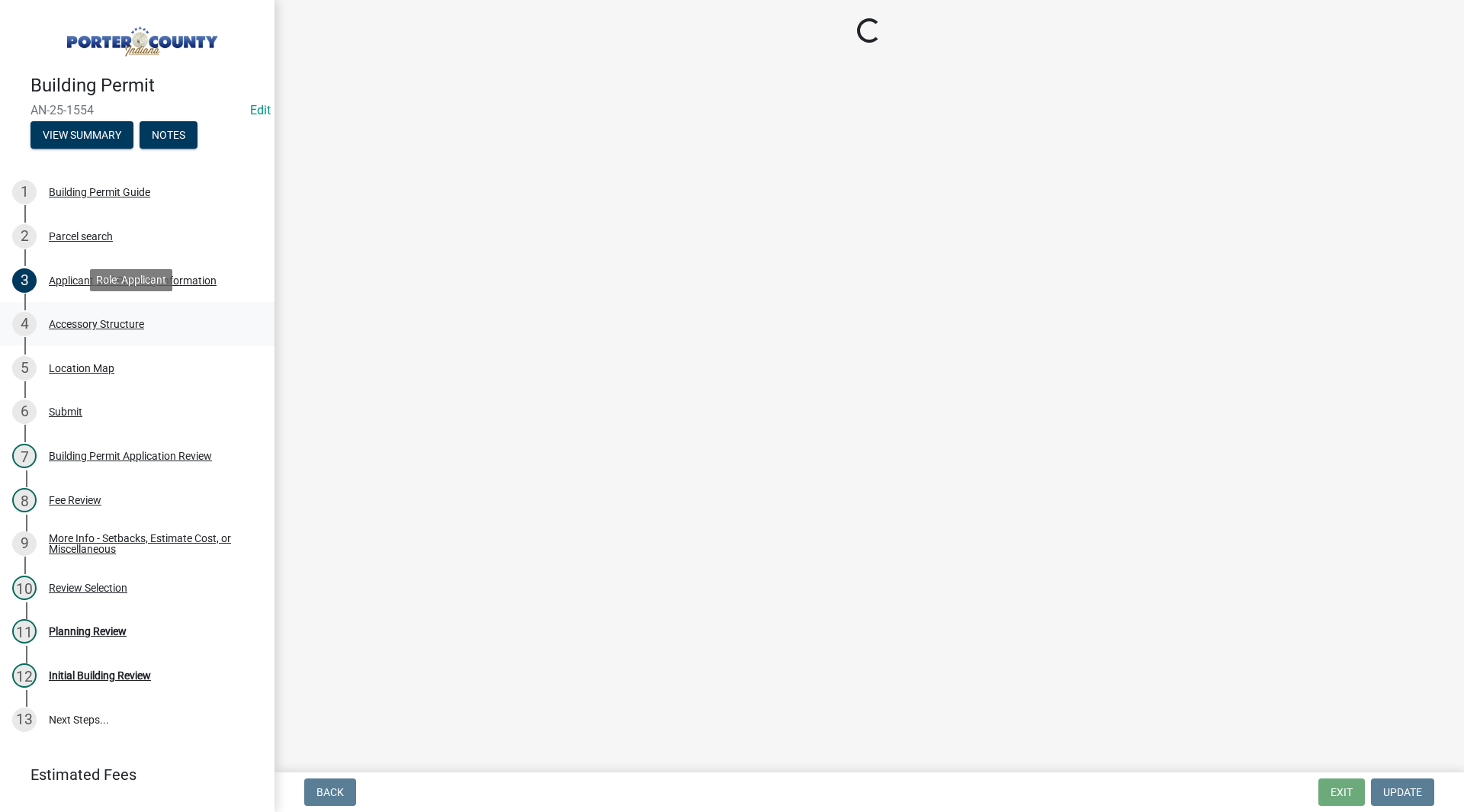
scroll to position [0, 0]
select select "b3000bfd-f408-4deb-8000-b6d1b85894a4"
select select "968dc824-c675-4889-9261-eecf15873776"
select select "29856c7f-eeba-4e54-97cb-4d08c5c5b677"
select select "d63a0ebc-b44d-481d-ab70-ec75eba29316"
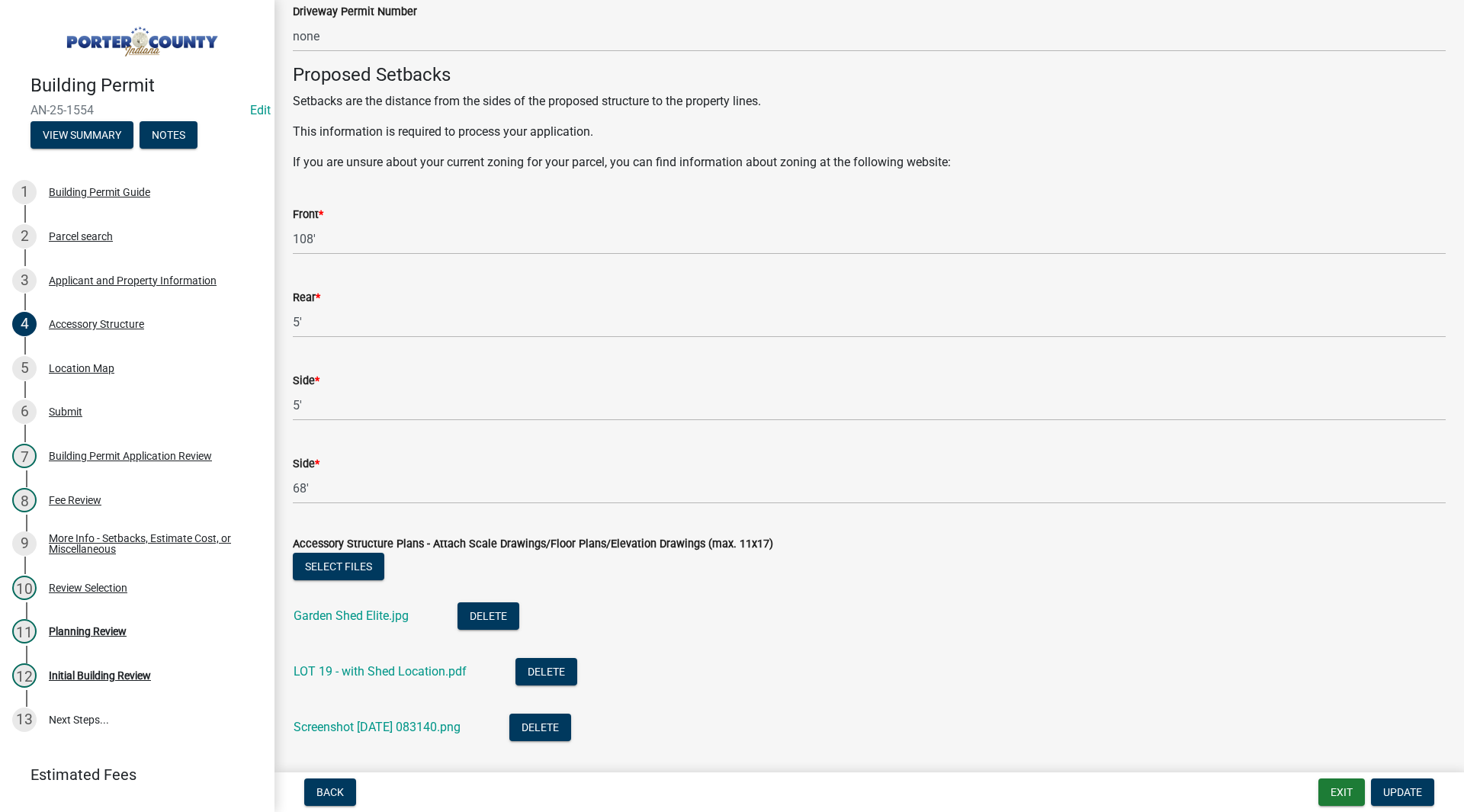
scroll to position [2440, 0]
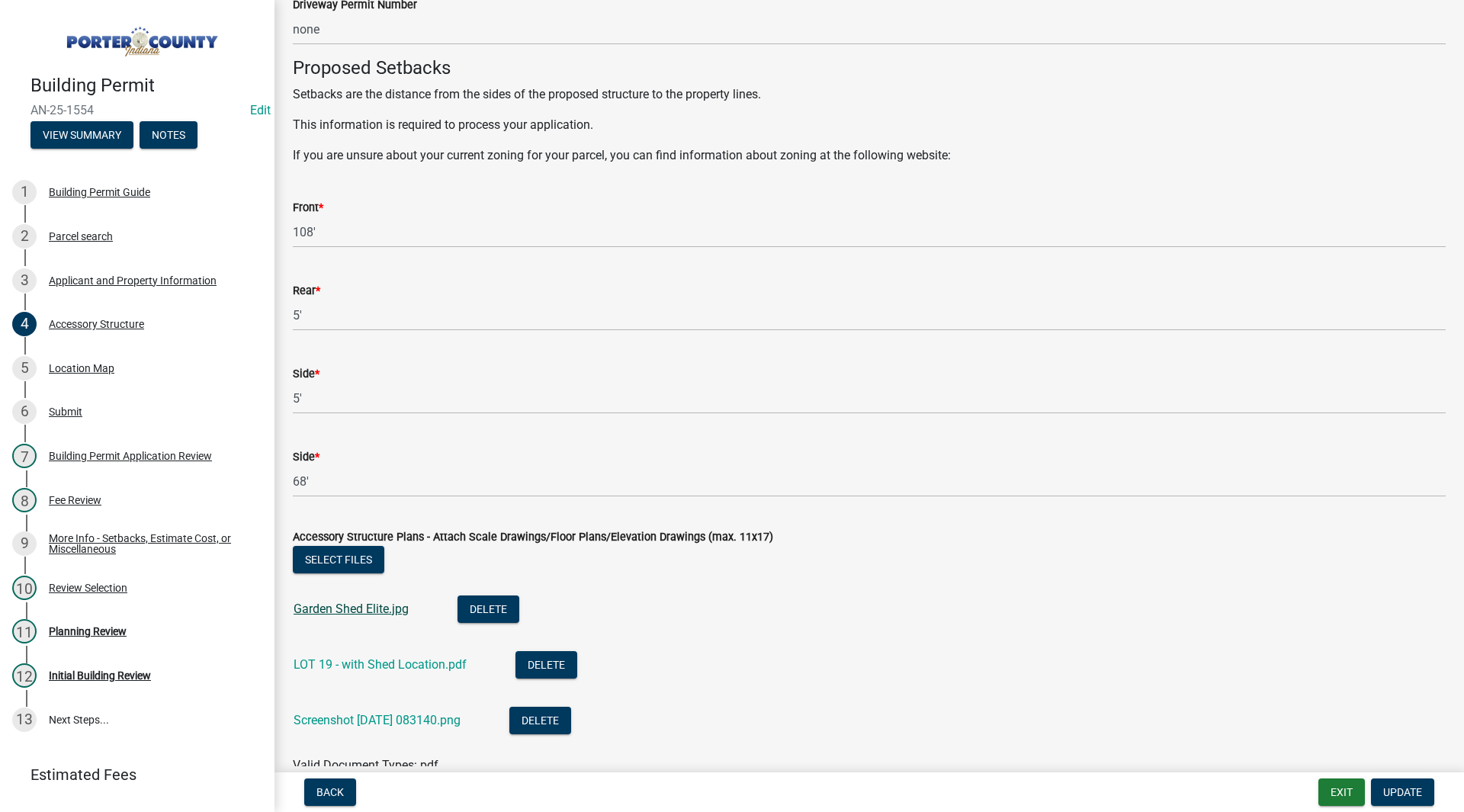
click at [357, 611] on link "Garden Shed Elite.jpg" at bounding box center [351, 608] width 115 height 15
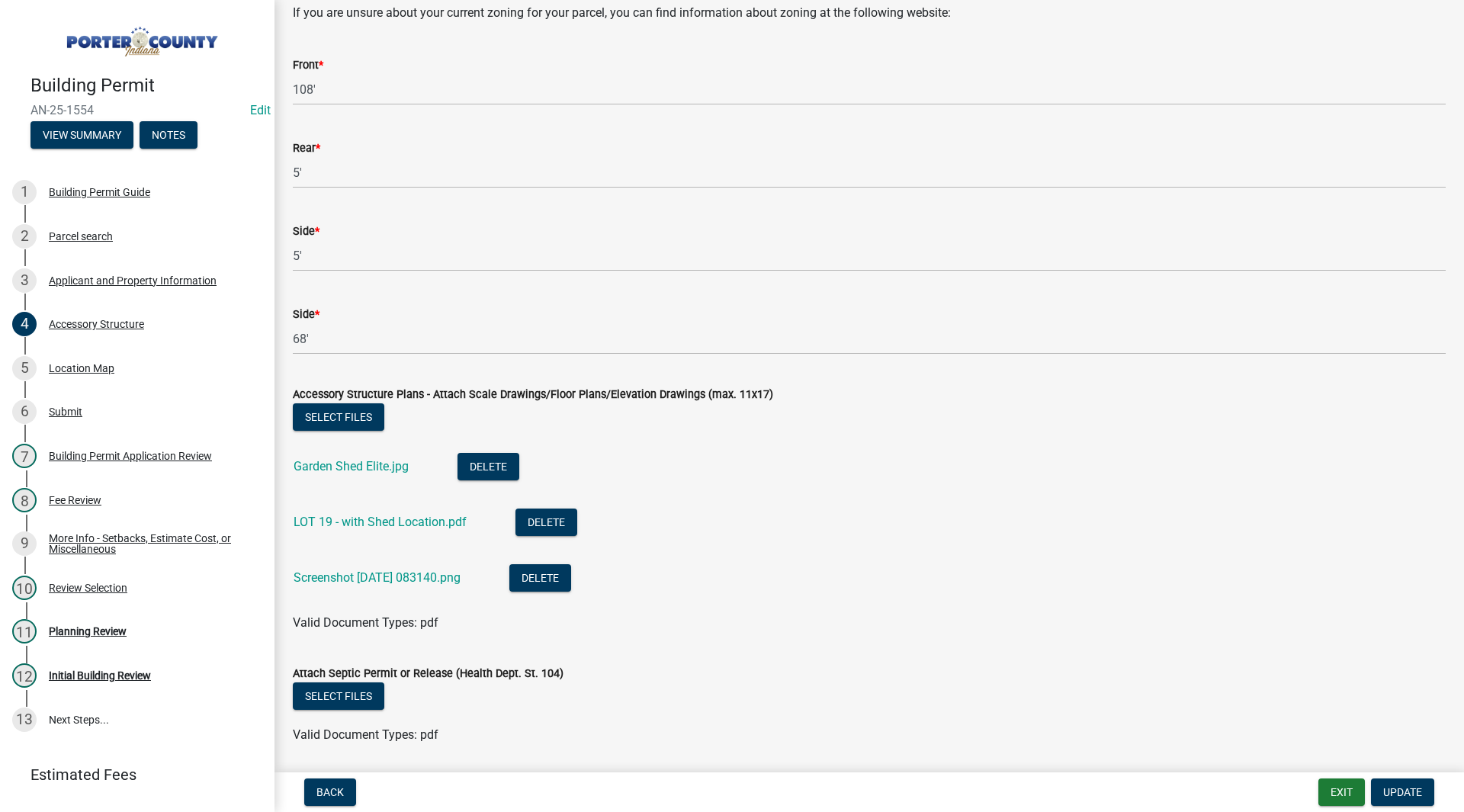
scroll to position [2634, 0]
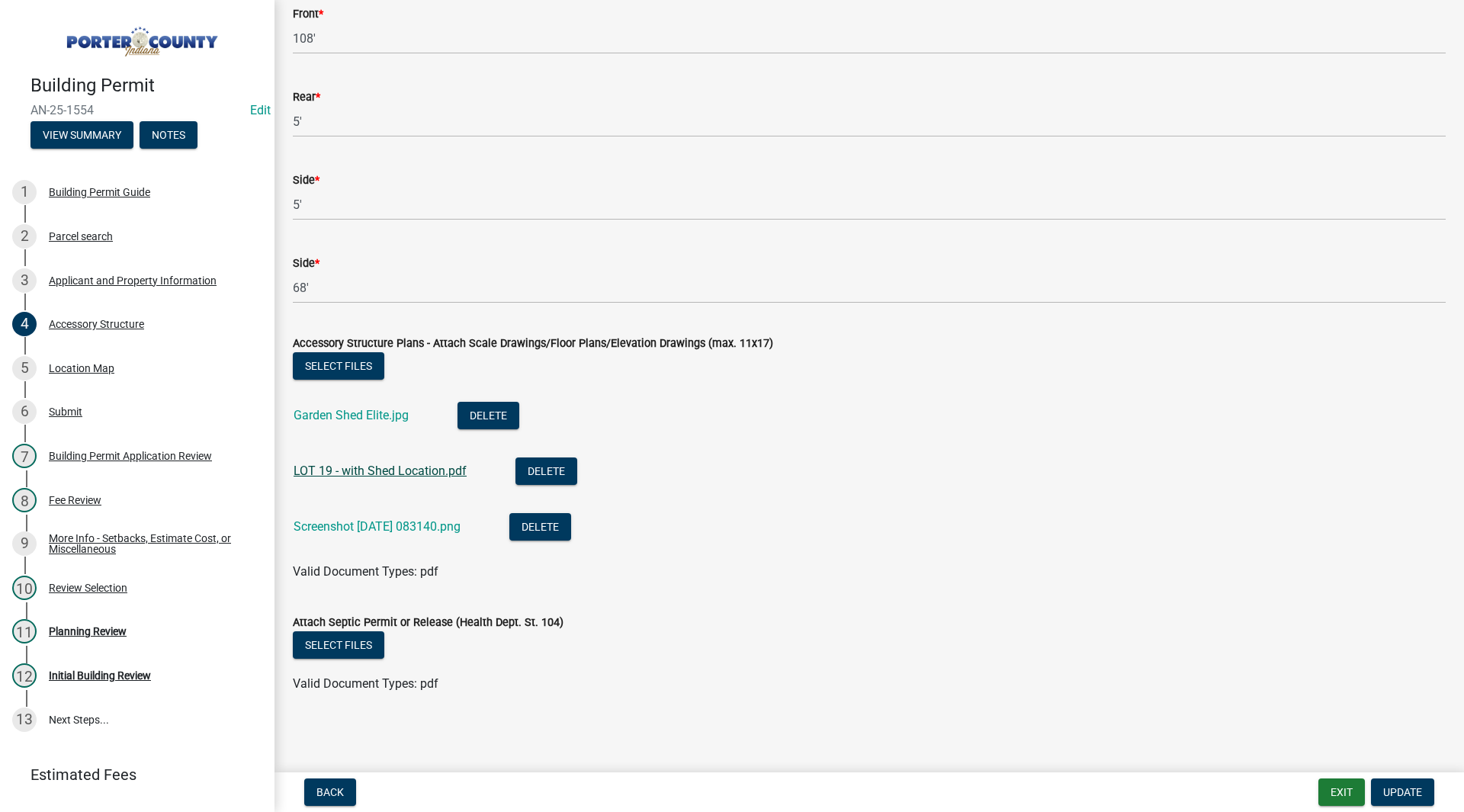
click at [379, 475] on link "LOT 19 - with Shed Location.pdf" at bounding box center [380, 470] width 173 height 15
click at [441, 520] on link "Screenshot 2025-08-20 083140.png" at bounding box center [377, 526] width 167 height 15
click at [89, 346] on link "5 Location Map" at bounding box center [137, 368] width 274 height 45
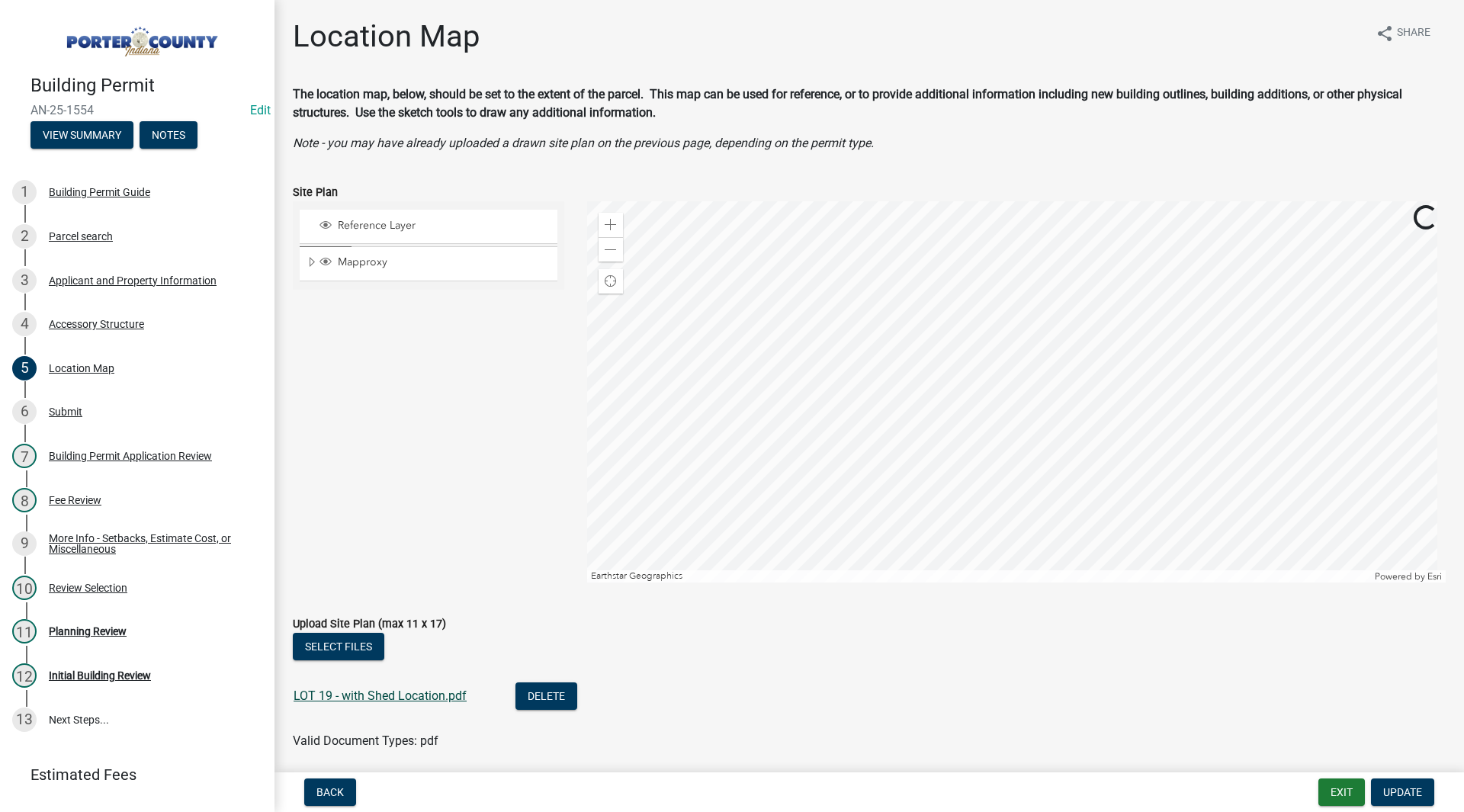
click at [393, 699] on link "LOT 19 - with Shed Location.pdf" at bounding box center [380, 696] width 173 height 15
click at [63, 635] on div "Planning Review" at bounding box center [87, 631] width 78 height 10
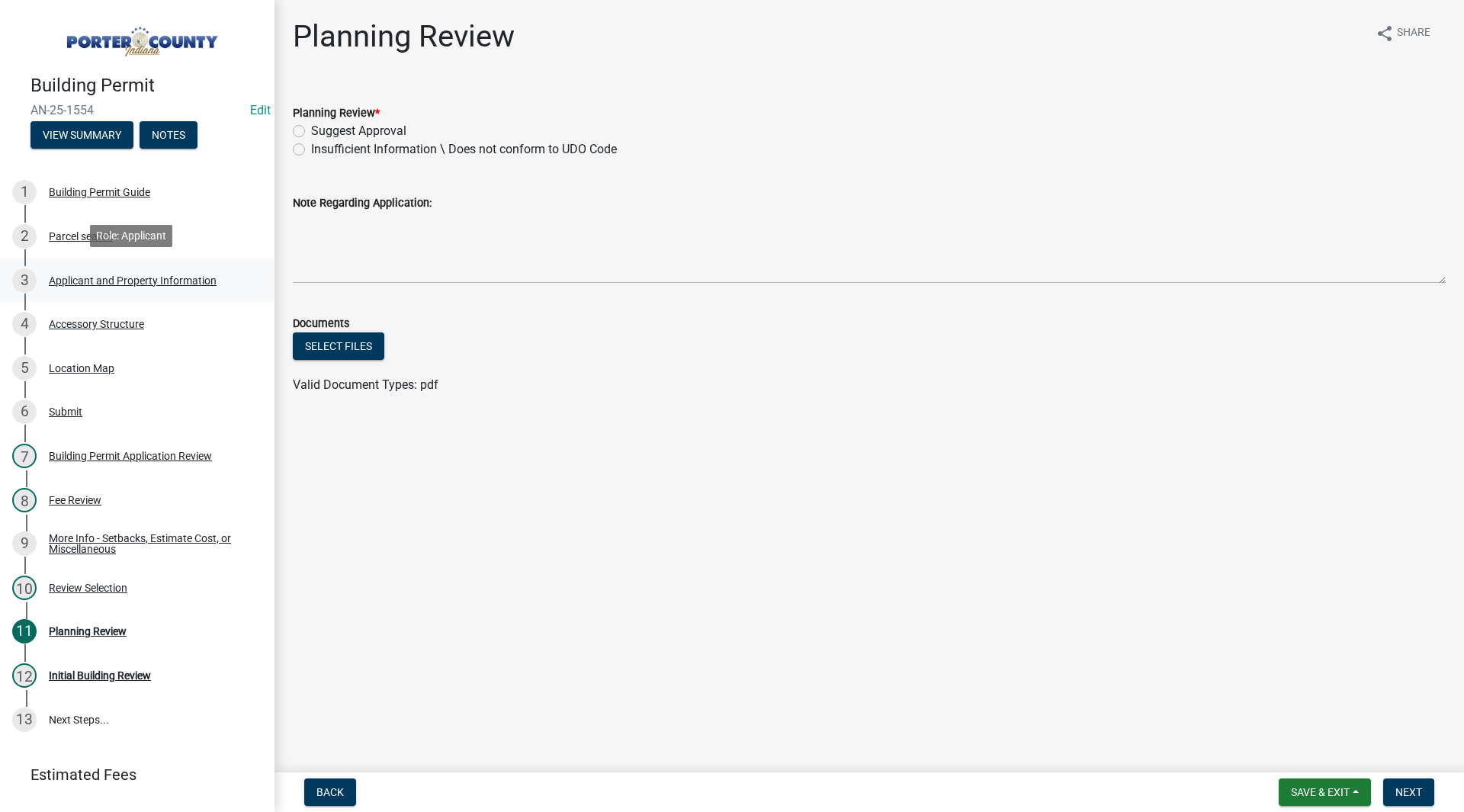
click at [161, 269] on div "3 Applicant and Property Information" at bounding box center [131, 281] width 238 height 24
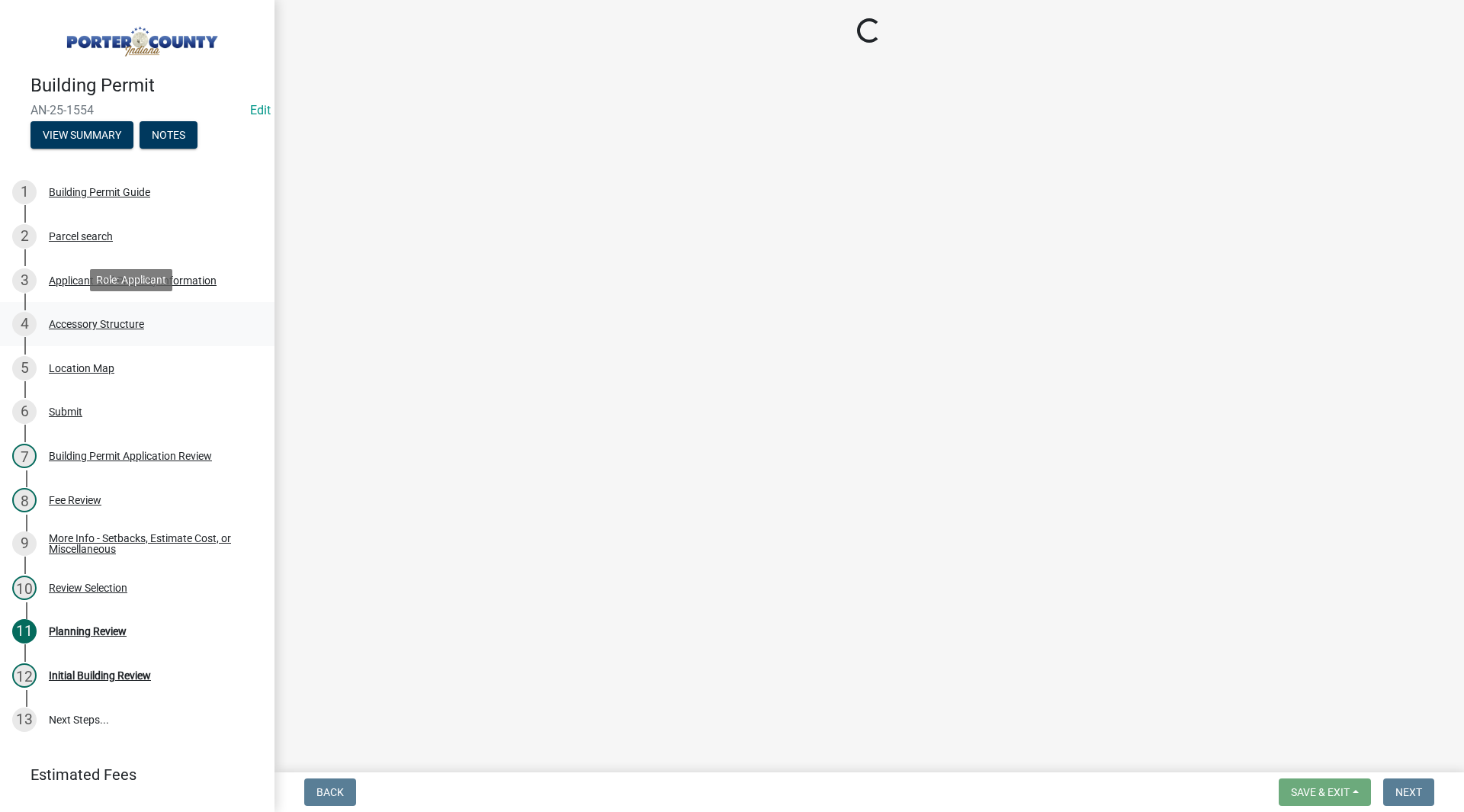
select select "eebc071e-620a-4db8-83e9-cb6b194c67e9"
select select "19353e9d-6395-4d02-b087-104cb5947cdc"
select select "c796f995-08fe-487b-a20e-70ab553361d3"
select select "0d764019-f1ff-4f3b-9299-33f0d080acc7"
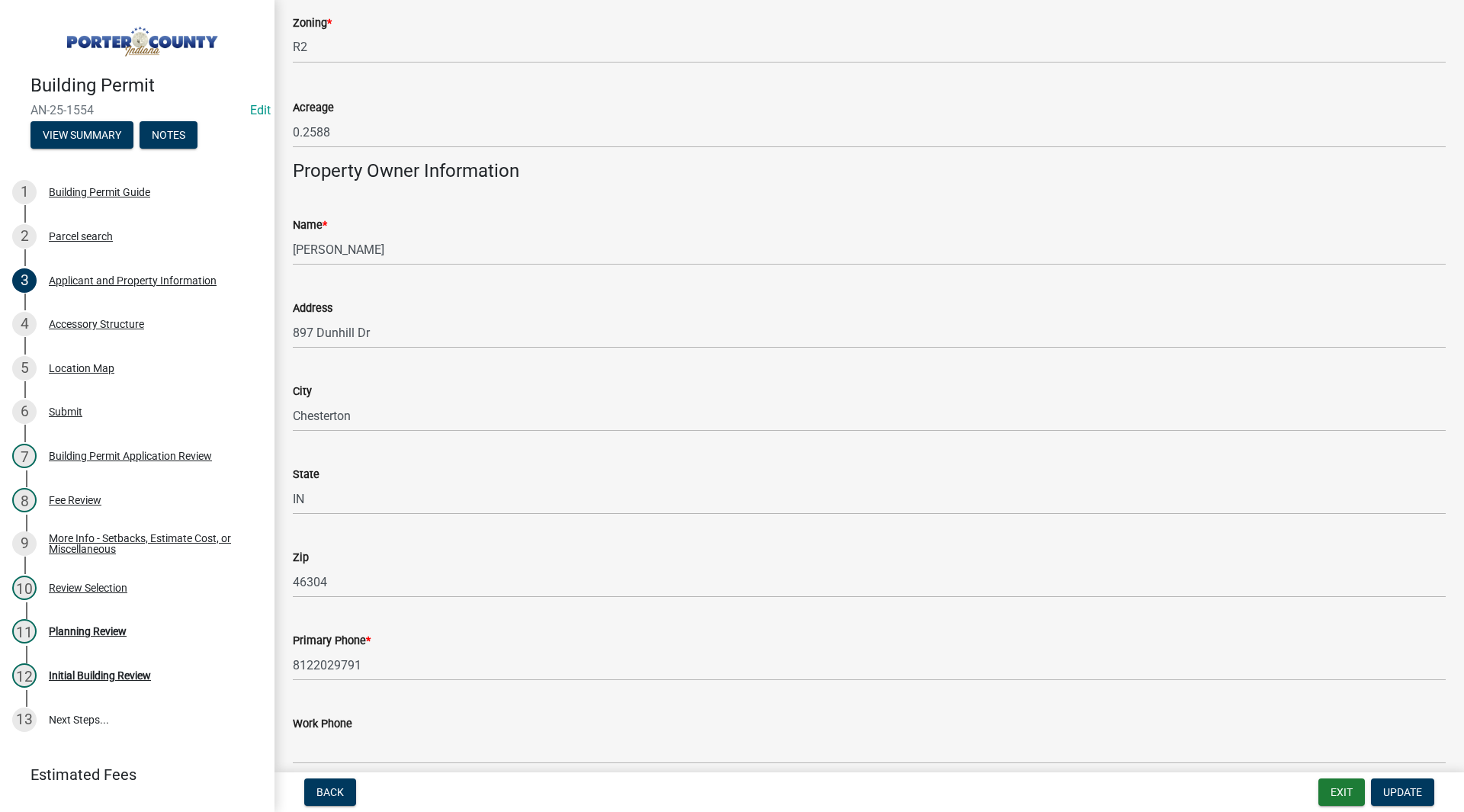
scroll to position [2041, 0]
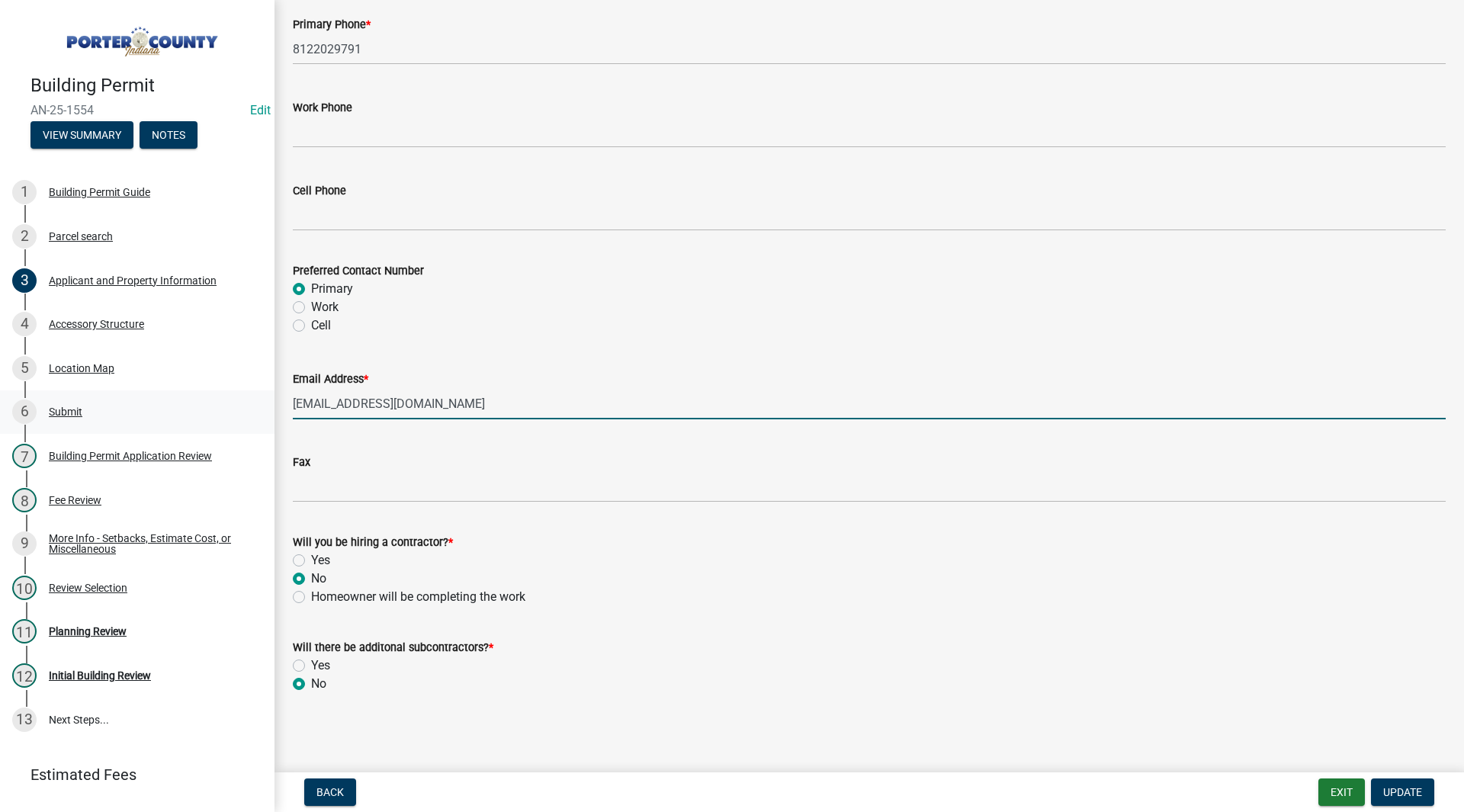
drag, startPoint x: 457, startPoint y: 406, endPoint x: 212, endPoint y: 396, distance: 245.2
click at [212, 396] on div "Building Permit AN-25-1554 Edit View Summary Notes 1 Building Permit Guide 2 Pa…" at bounding box center [732, 406] width 1464 height 812
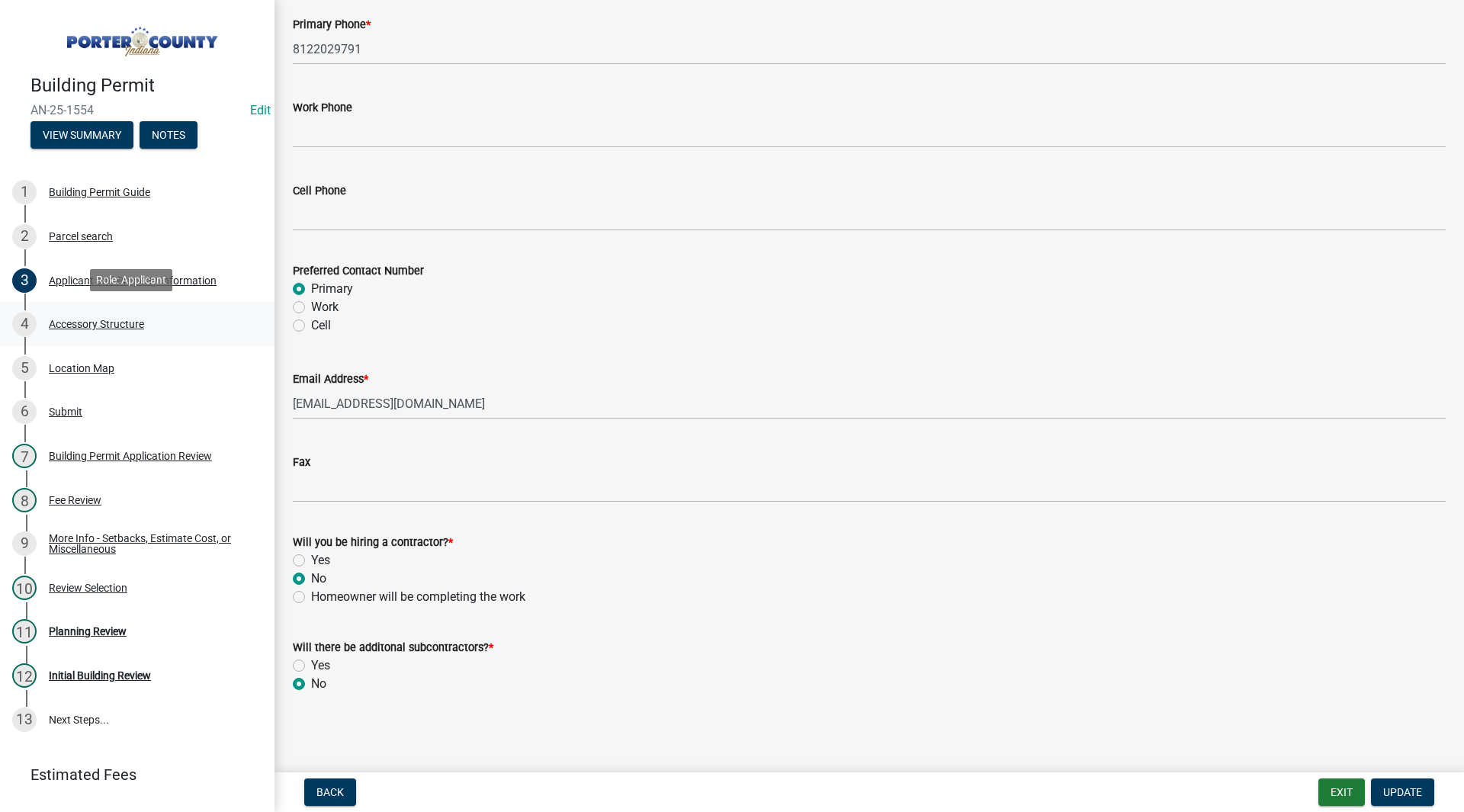
click at [108, 319] on div "Accessory Structure" at bounding box center [96, 324] width 95 height 10
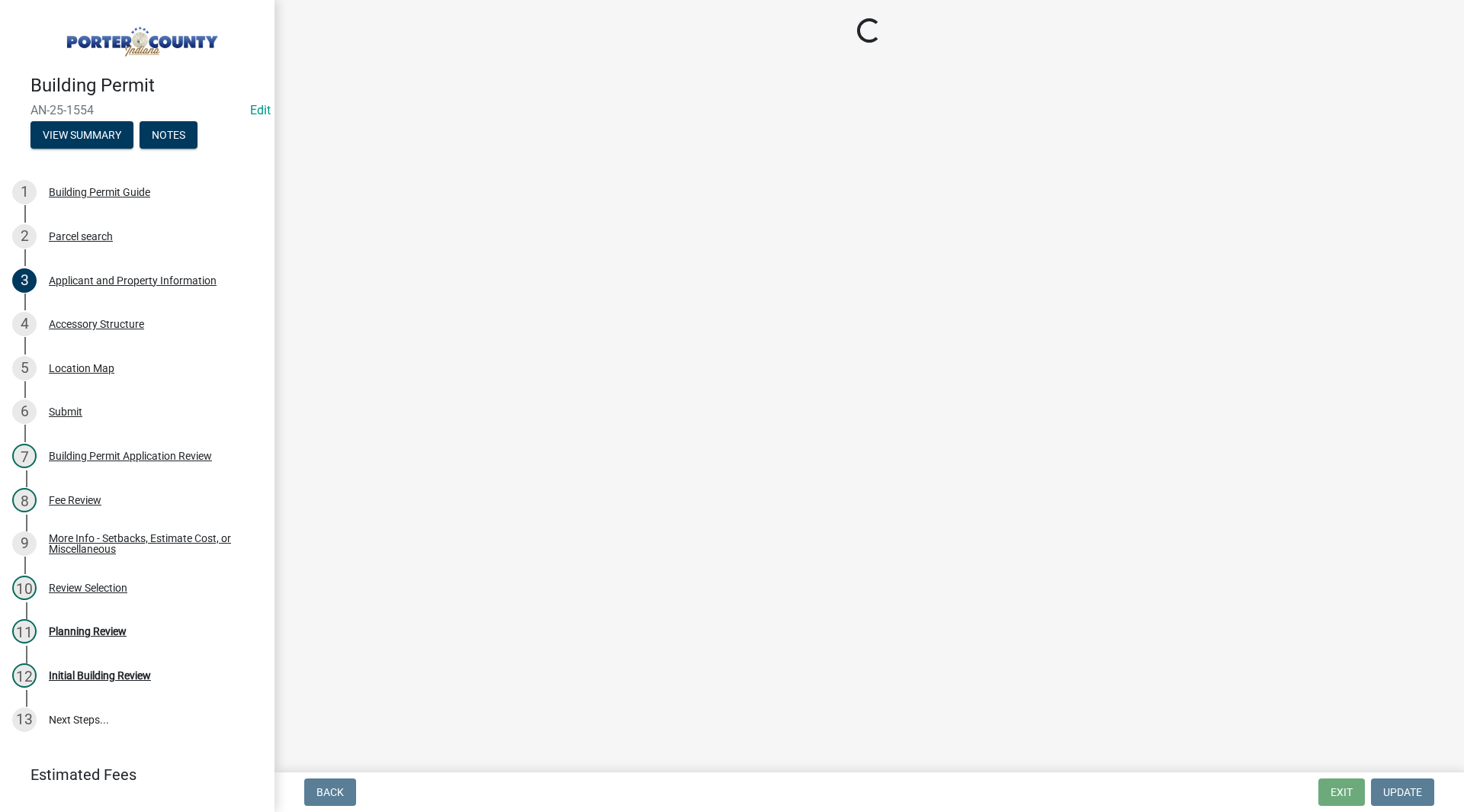
select select "b3000bfd-f408-4deb-8000-b6d1b85894a4"
select select "968dc824-c675-4889-9261-eecf15873776"
select select "29856c7f-eeba-4e54-97cb-4d08c5c5b677"
select select "d63a0ebc-b44d-481d-ab70-ec75eba29316"
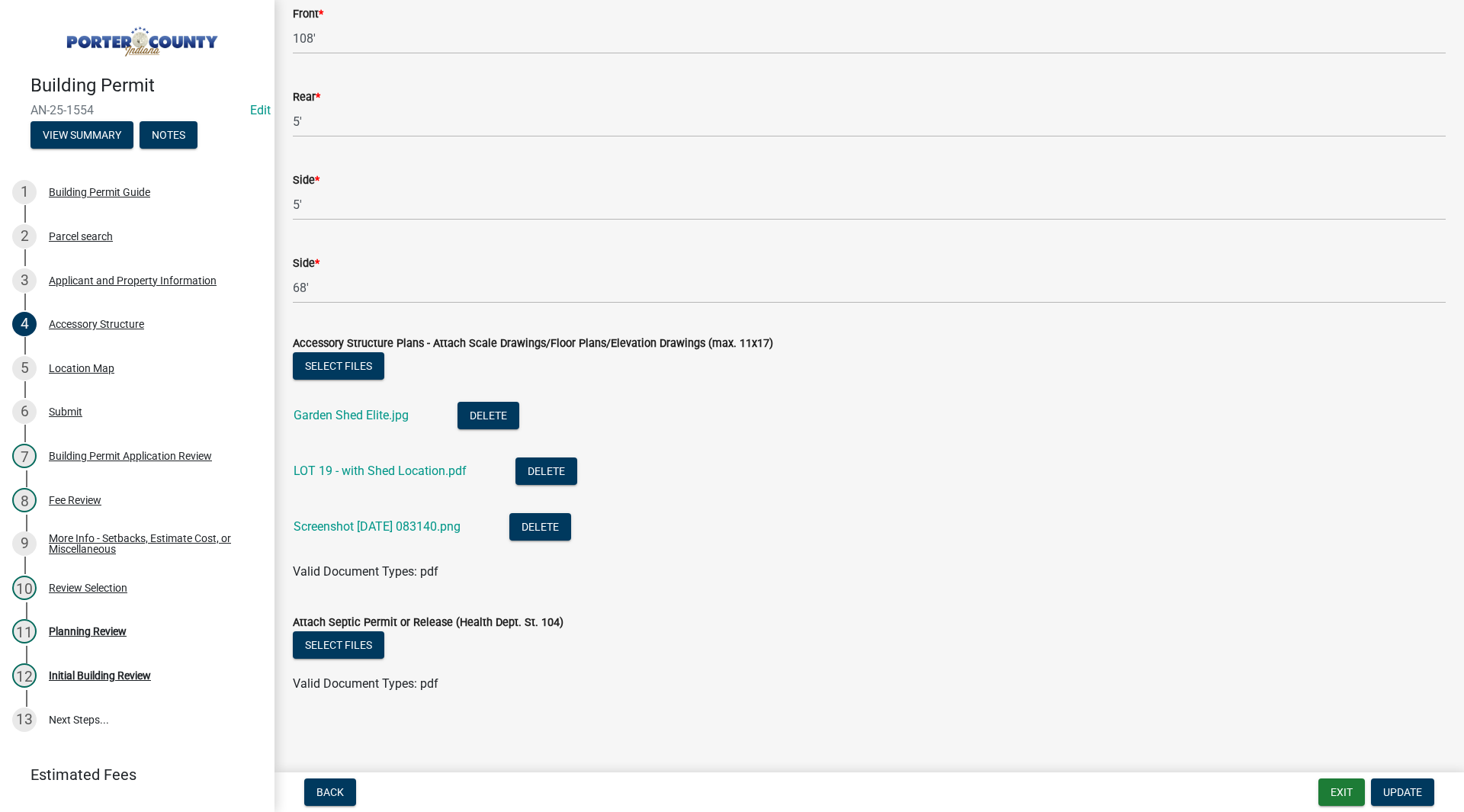
scroll to position [2328, 0]
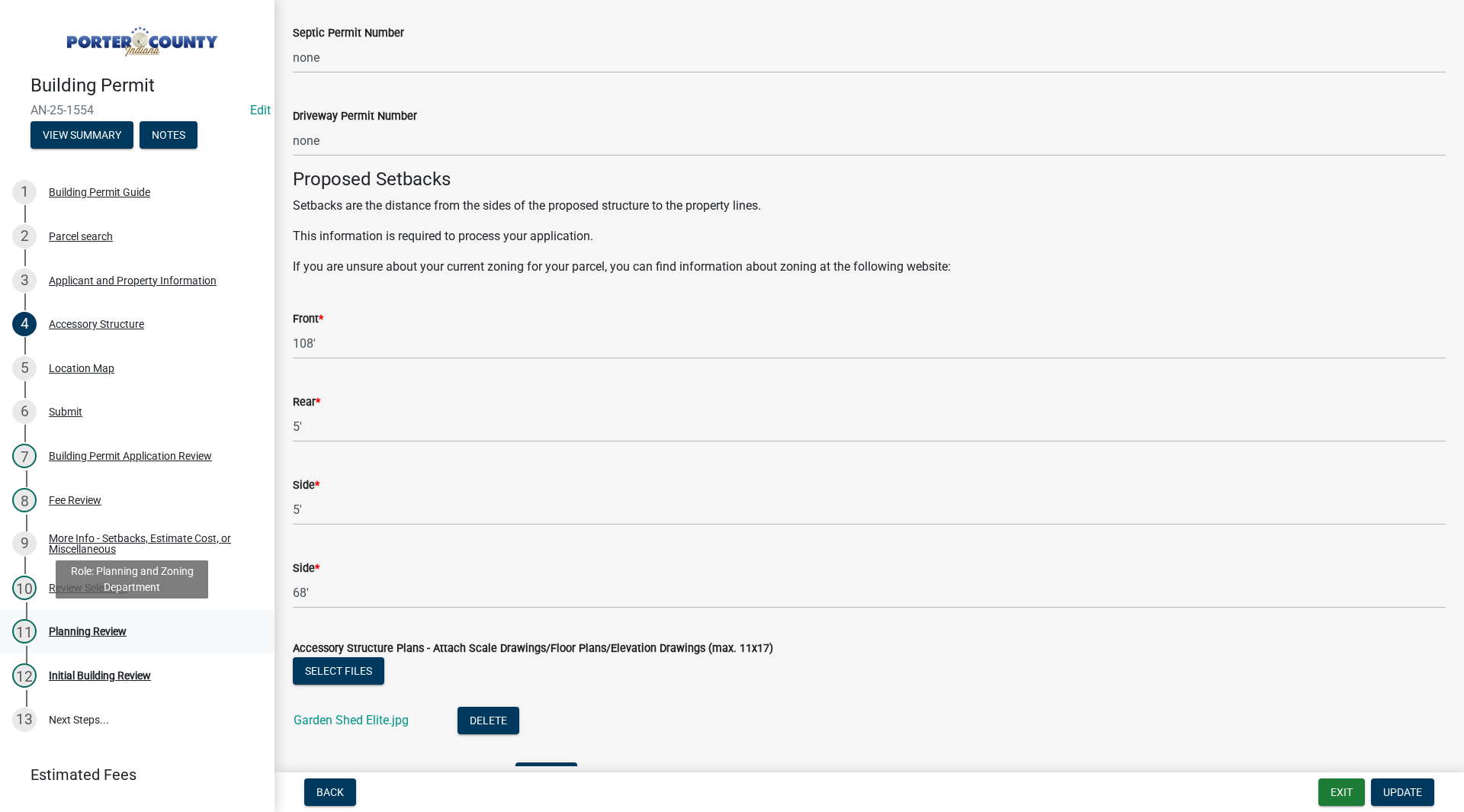
click at [139, 624] on div "11 Planning Review" at bounding box center [131, 631] width 238 height 24
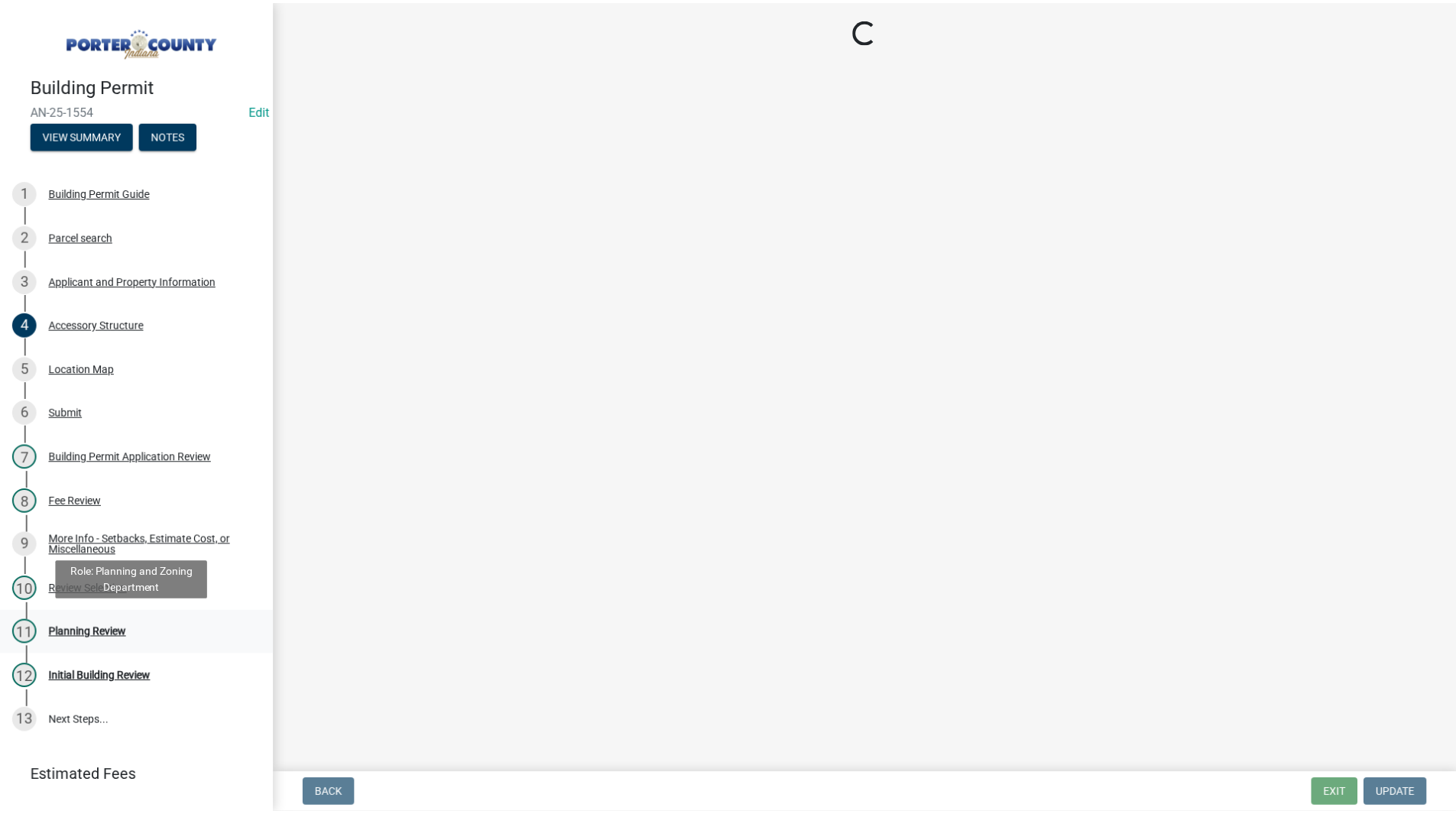
scroll to position [0, 0]
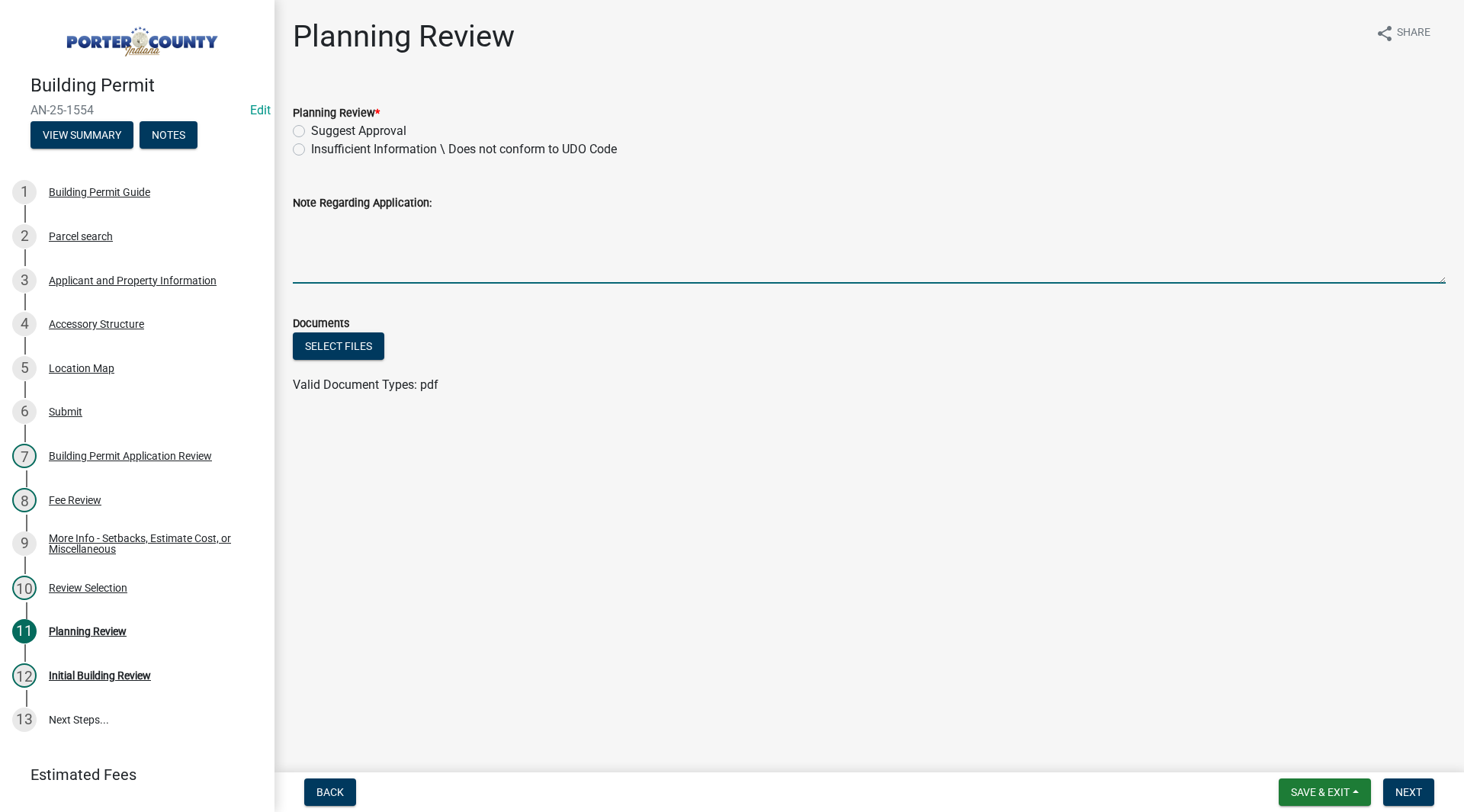
click at [357, 234] on textarea "Note Regarding Application:" at bounding box center [869, 248] width 1153 height 72
type textarea "Not meeting rear and side setbacks, also trying to place accessory structure in…"
click at [311, 146] on label "Insufficient Information \ Does not conform to UDO Code" at bounding box center [464, 149] width 306 height 18
click at [311, 146] on input "Insufficient Information \ Does not conform to UDO Code" at bounding box center [316, 145] width 10 height 10
radio input "true"
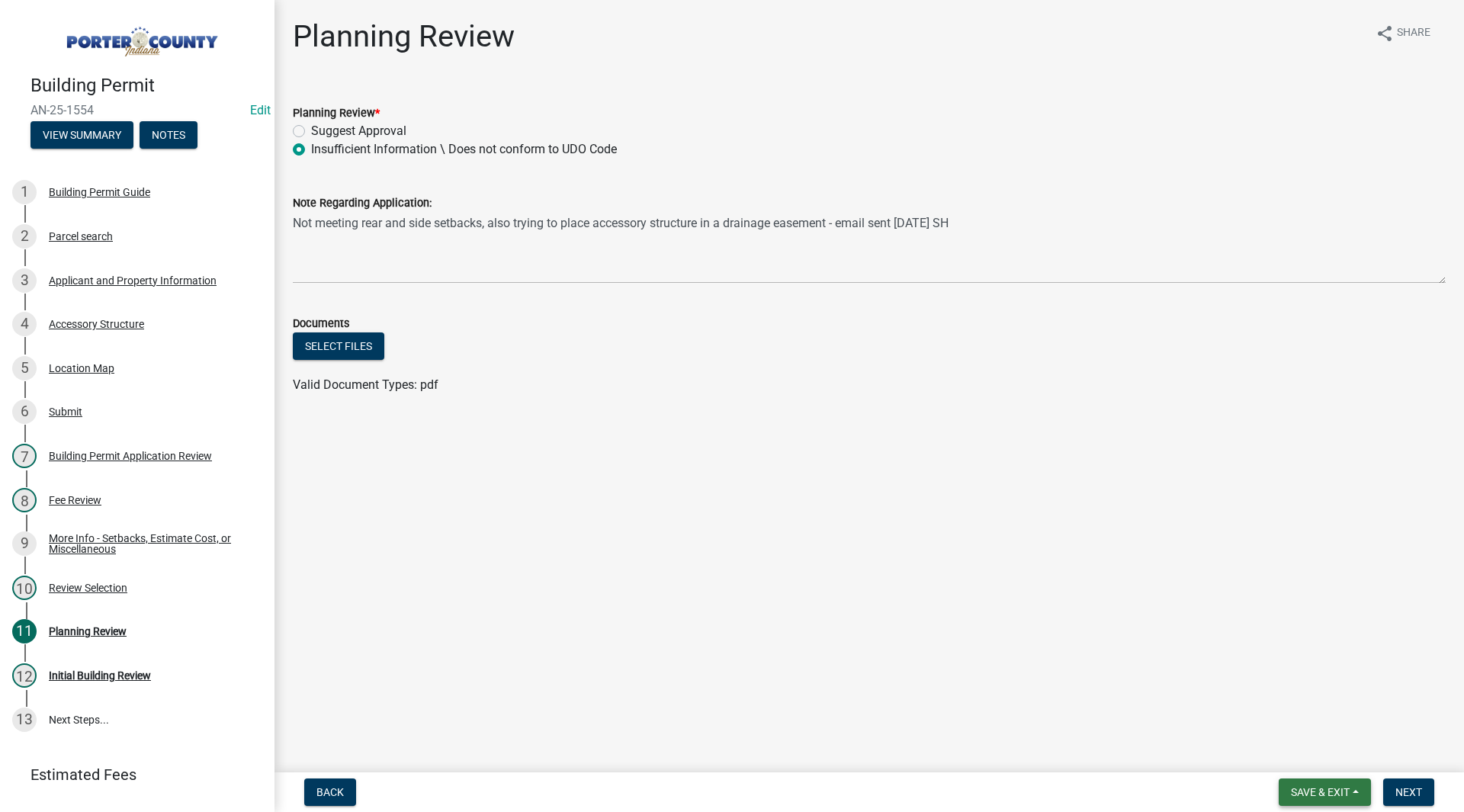
click at [1315, 784] on button "Save & Exit" at bounding box center [1325, 792] width 93 height 27
click at [1315, 750] on button "Save & Exit" at bounding box center [1310, 753] width 122 height 37
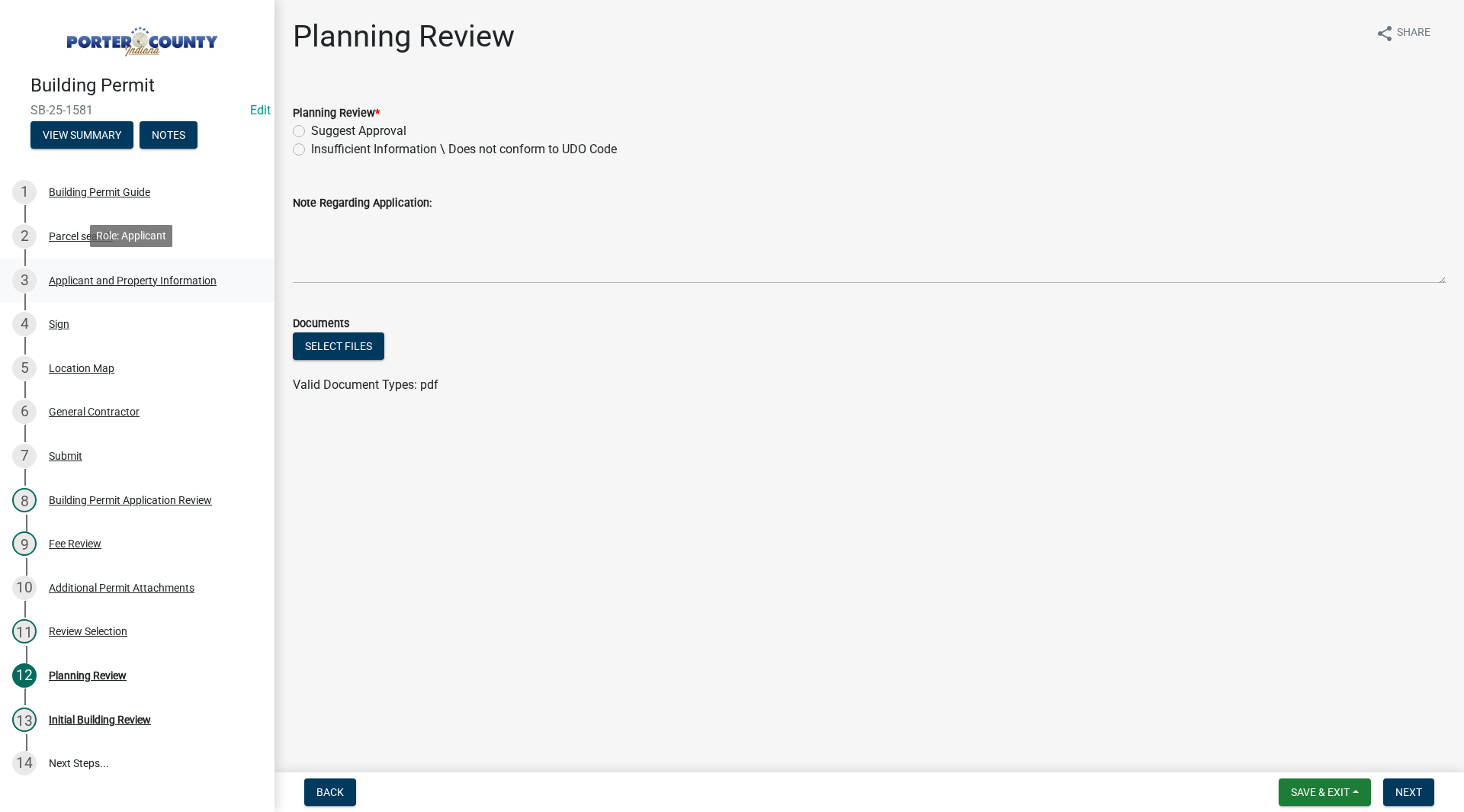
click at [116, 260] on link "3 Applicant and Property Information" at bounding box center [137, 281] width 274 height 45
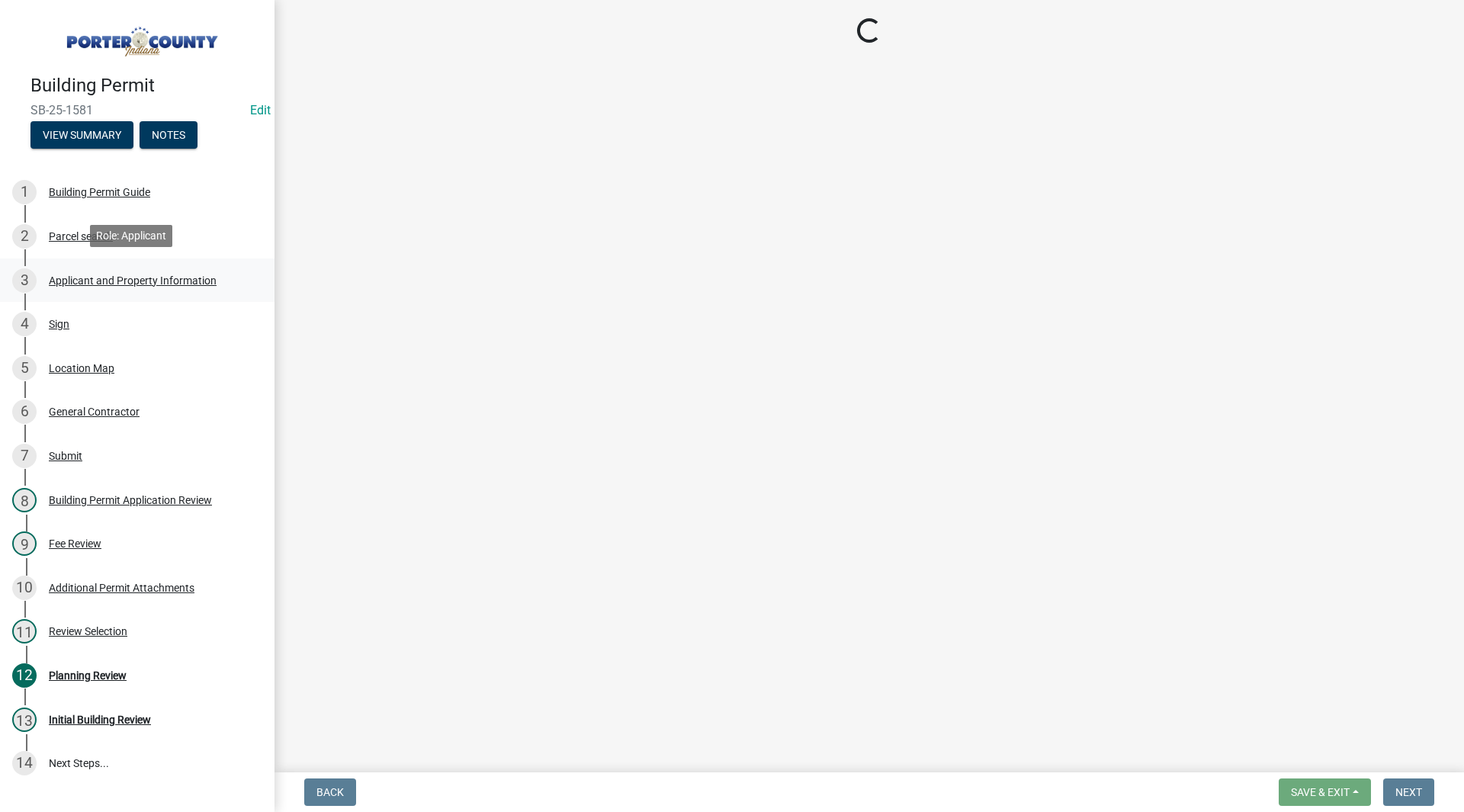
select select "3d0e3105-d46a-462c-9cf4-b32453f427e3"
select select "ea6751d4-6bf7-4a16-89ee-f7801ab82aa1"
select select "13f6ae48-1d2b-43a4-a74a-906fdc8d0873"
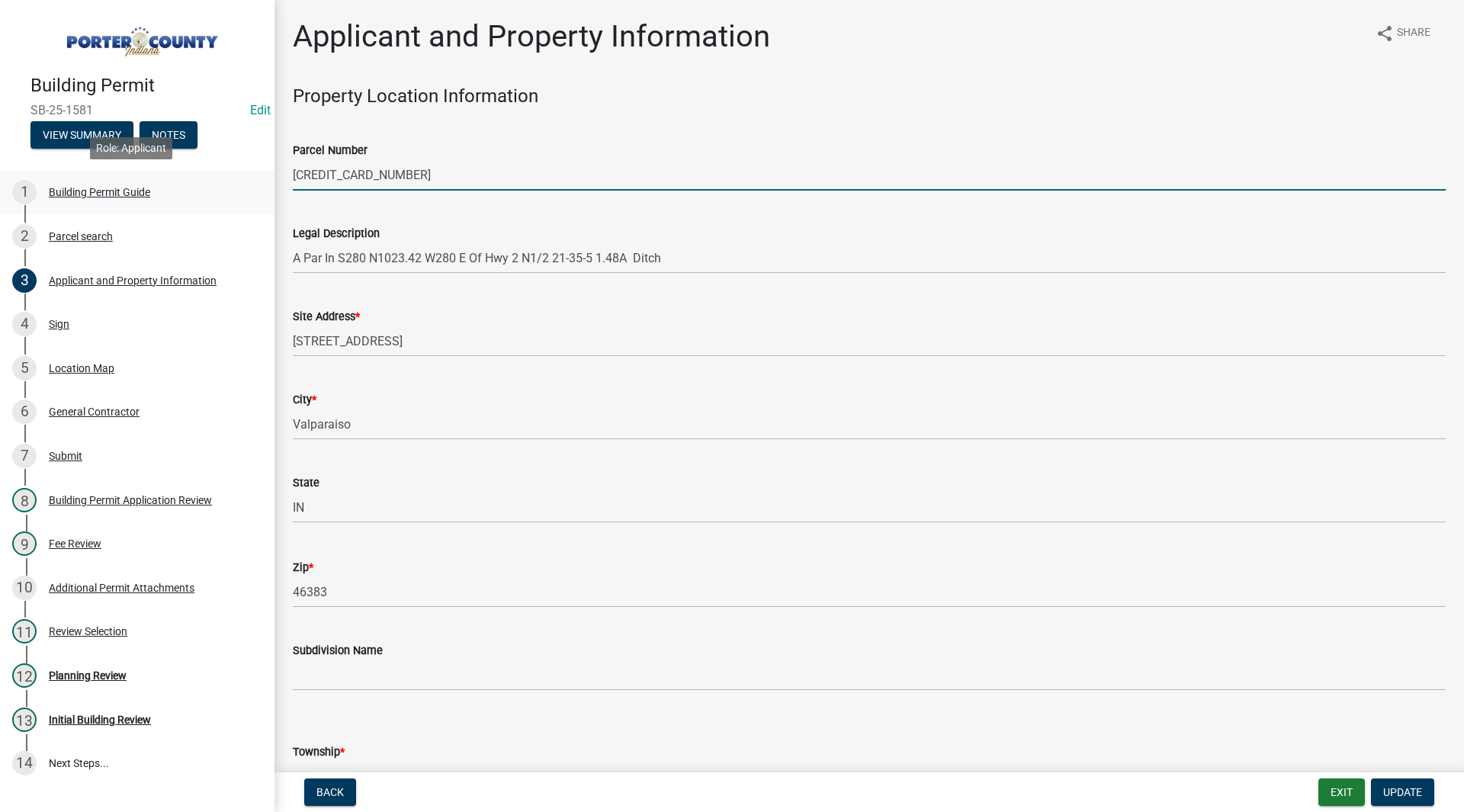
drag, startPoint x: 423, startPoint y: 179, endPoint x: 234, endPoint y: 174, distance: 189.1
click at [234, 174] on div "Building Permit [DEMOGRAPHIC_DATA]-25-1581 Edit View Summary Notes 1 Building P…" at bounding box center [732, 406] width 1464 height 812
click at [376, 280] on wm-data-entity-input "Legal Description A Par In S280 N1023.42 W280 E Of Hwy 2 N1/2 21-35-5 1.48A Dit…" at bounding box center [869, 244] width 1153 height 83
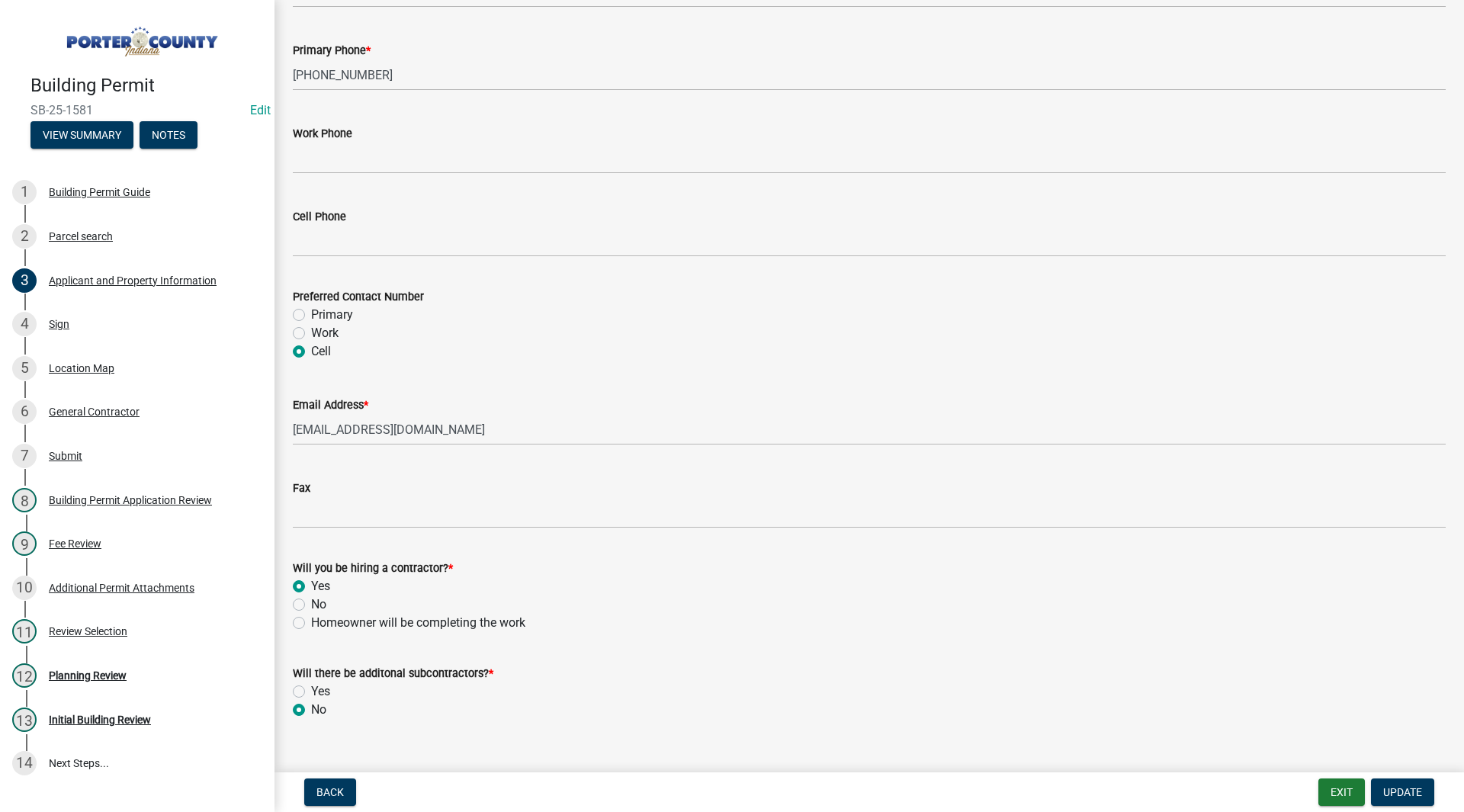
scroll to position [2041, 0]
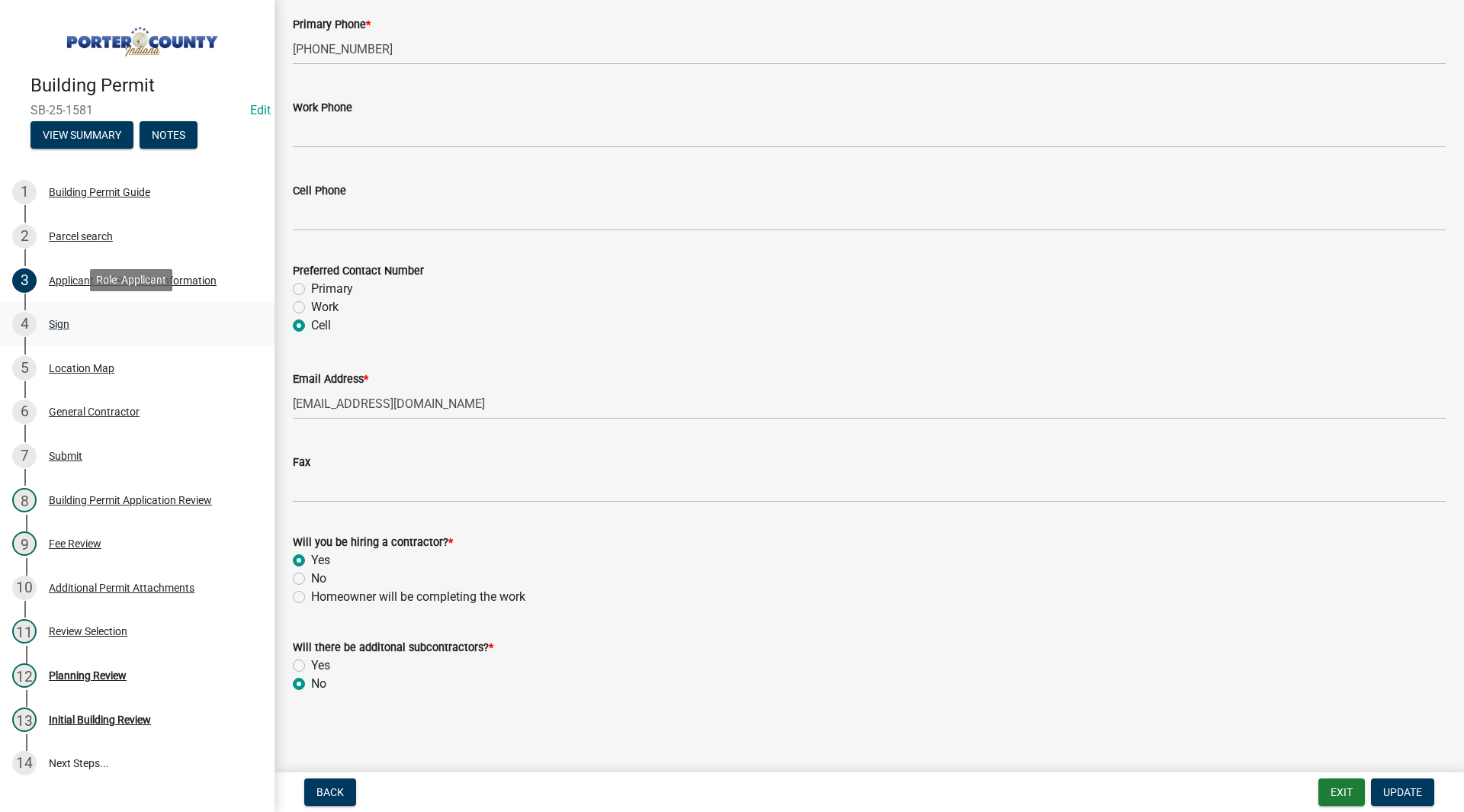
click at [153, 337] on link "4 Sign" at bounding box center [137, 323] width 274 height 45
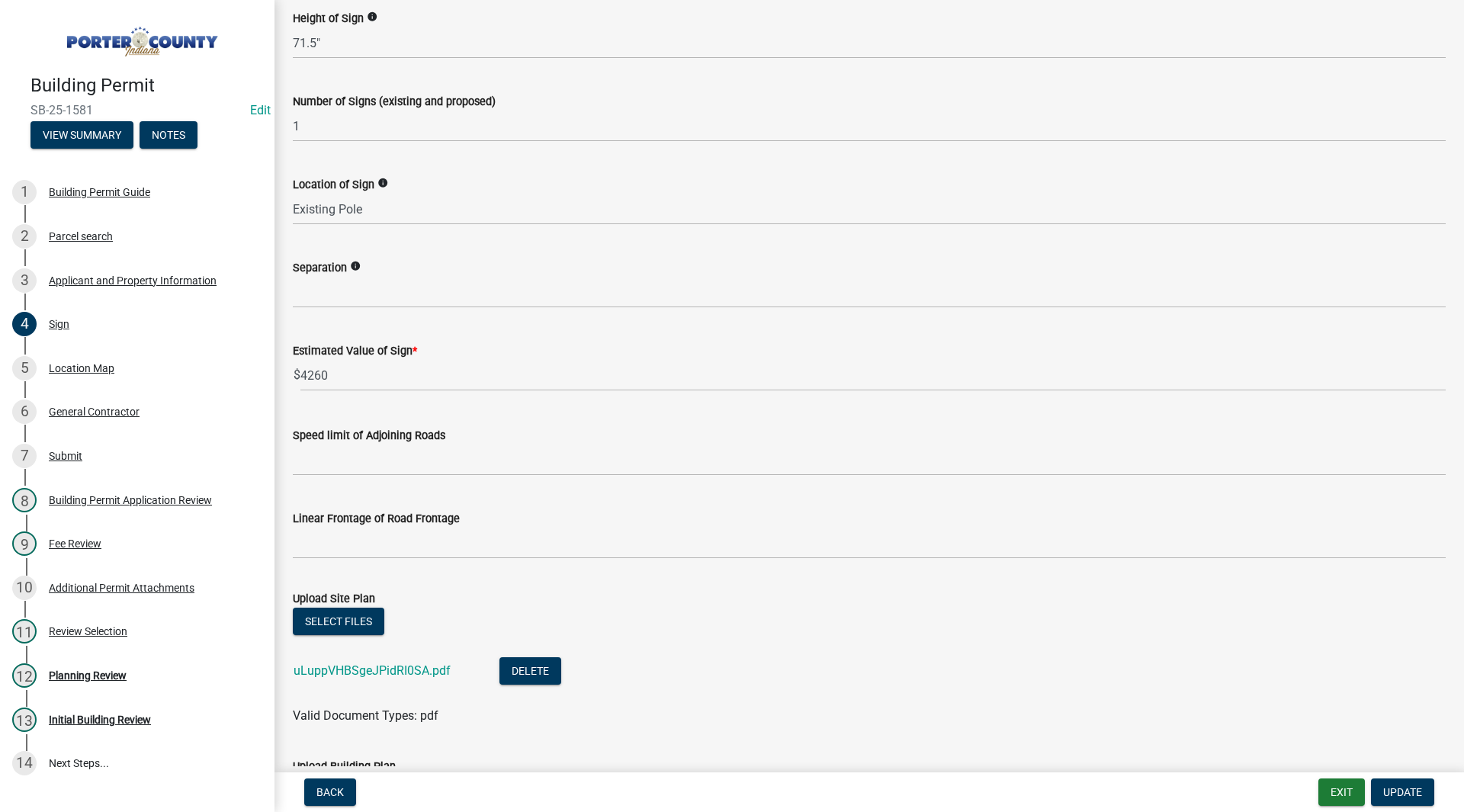
scroll to position [1059, 0]
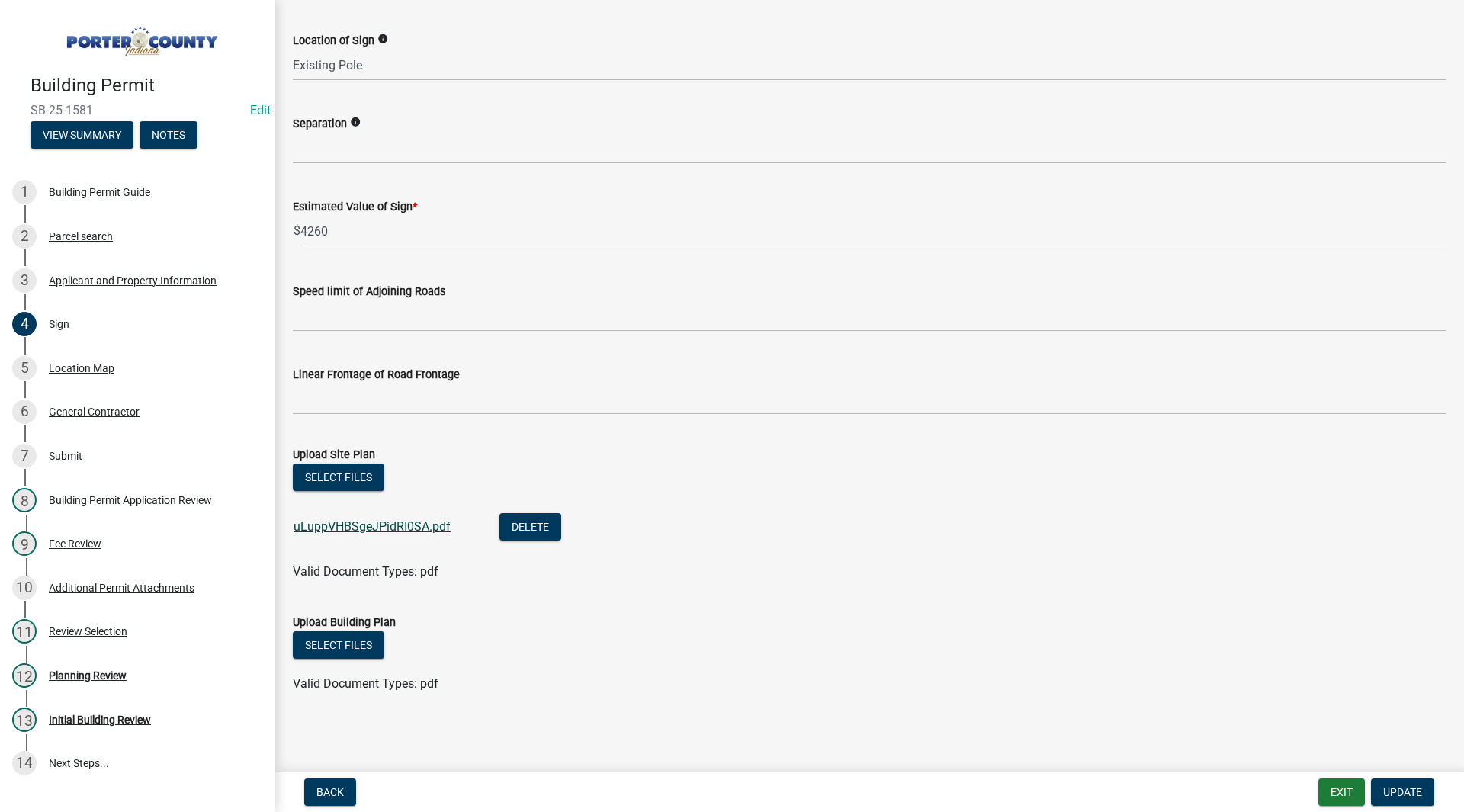
click at [344, 521] on link "uLuppVHBSgeJPidRI0SA.pdf" at bounding box center [372, 526] width 157 height 15
click at [392, 521] on link "uLuppVHBSgeJPidRI0SA.pdf" at bounding box center [372, 526] width 157 height 15
click at [433, 440] on form "Upload Site Plan Select files uLuppVHBSgeJPidRI0SA.pdf Delete Valid Document Ty…" at bounding box center [869, 504] width 1153 height 154
click at [90, 678] on div "Planning Review" at bounding box center [87, 676] width 78 height 10
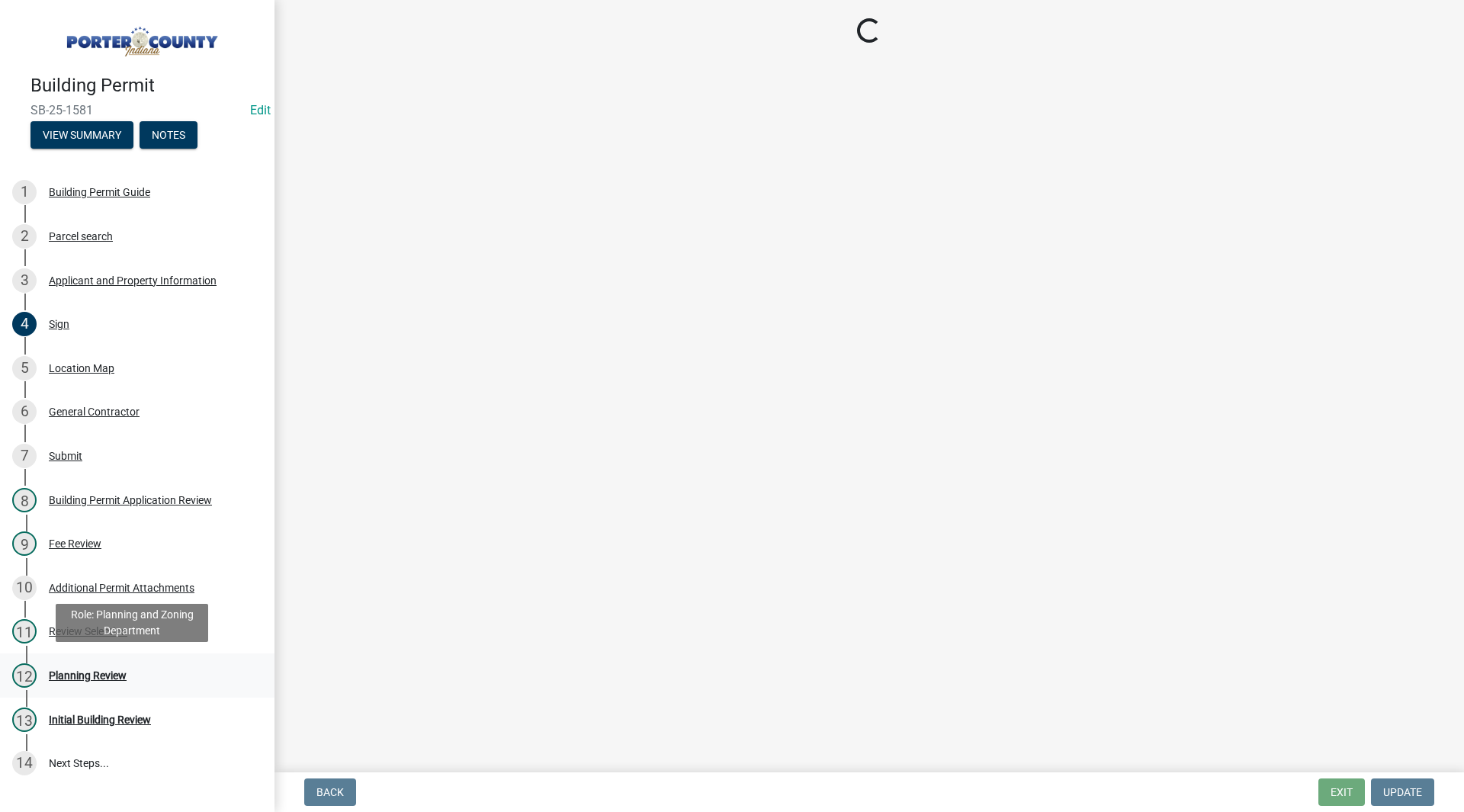
scroll to position [0, 0]
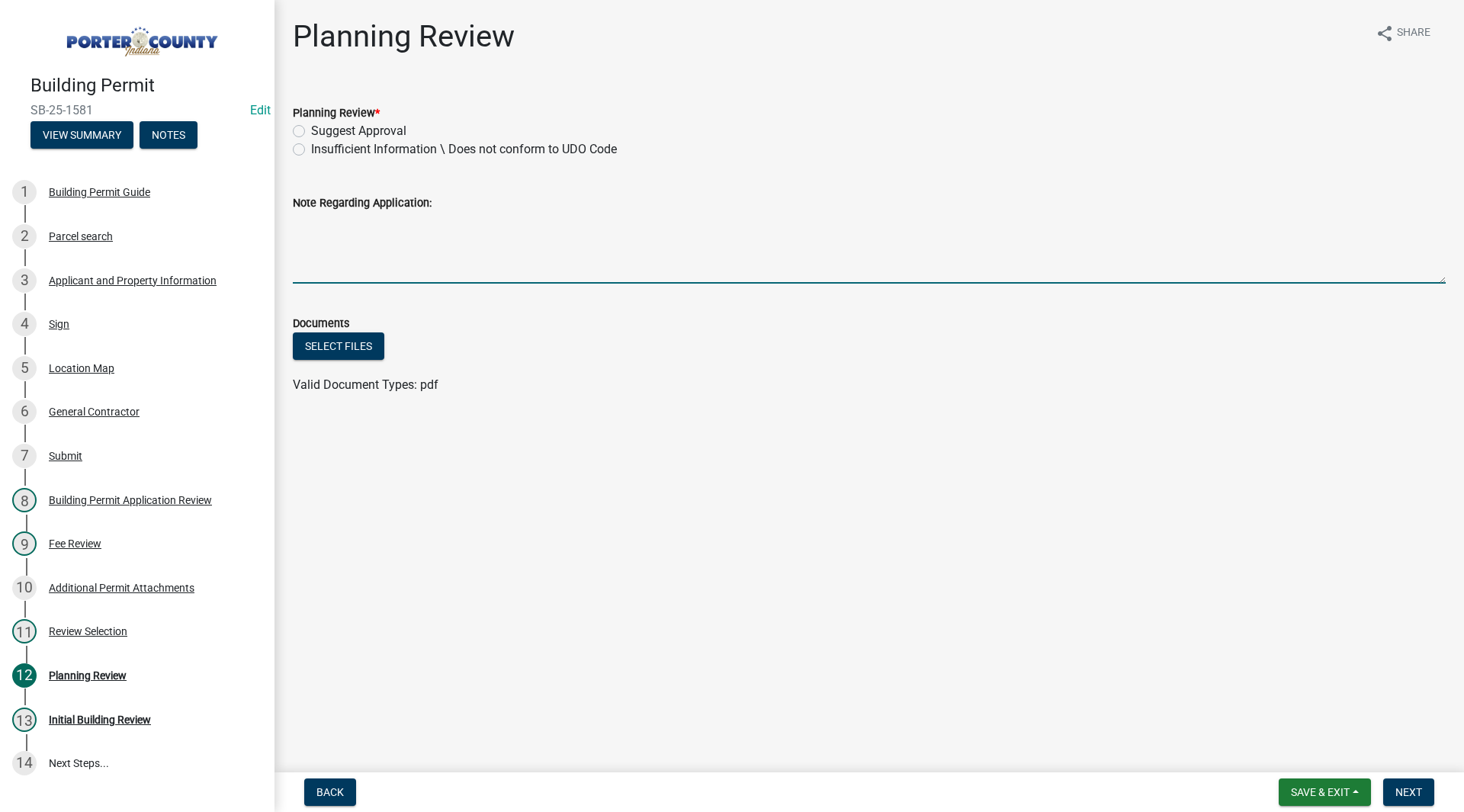
click at [314, 274] on textarea "Note Regarding Application:" at bounding box center [869, 248] width 1153 height 72
